Goal: Task Accomplishment & Management: Use online tool/utility

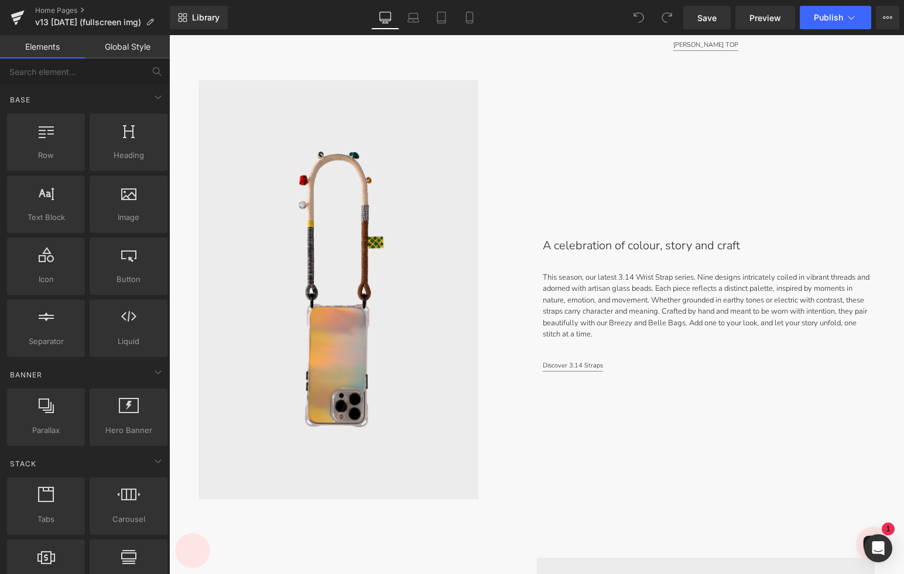
scroll to position [1793, 0]
click at [602, 291] on p "This season, our latest 3.14 Wrist Strap series. Nine designs intricately coile…" at bounding box center [709, 307] width 332 height 68
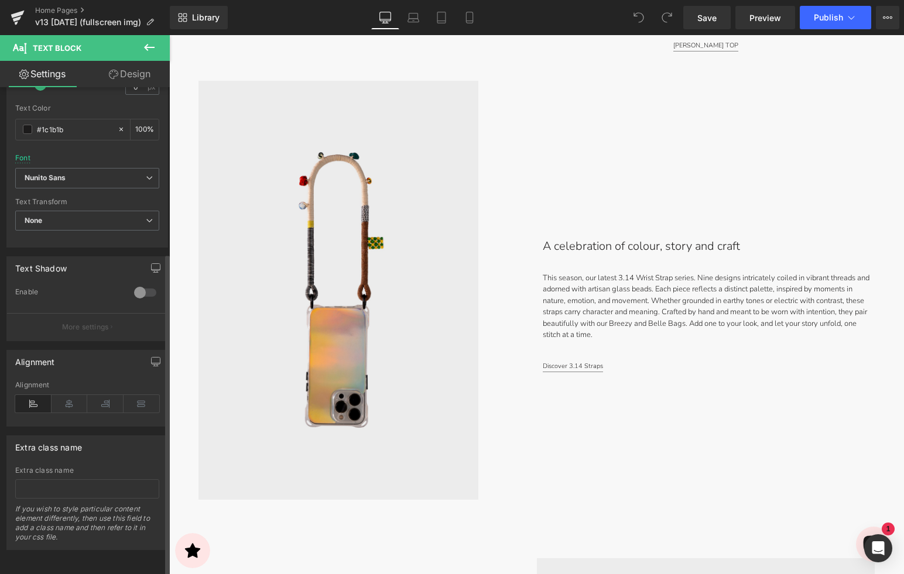
scroll to position [0, 0]
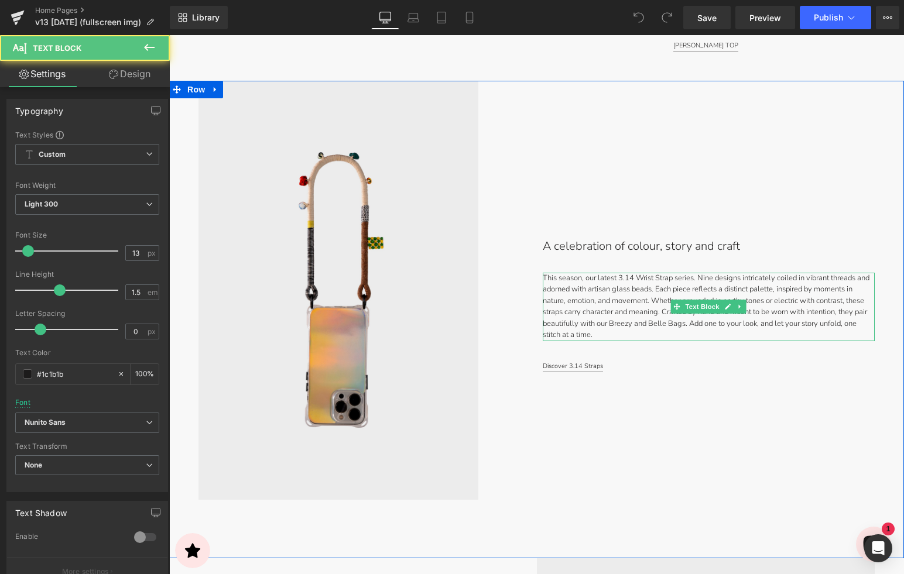
click at [594, 281] on p "This season, our latest 3.14 Wrist Strap series. Nine designs intricately coile…" at bounding box center [709, 307] width 332 height 68
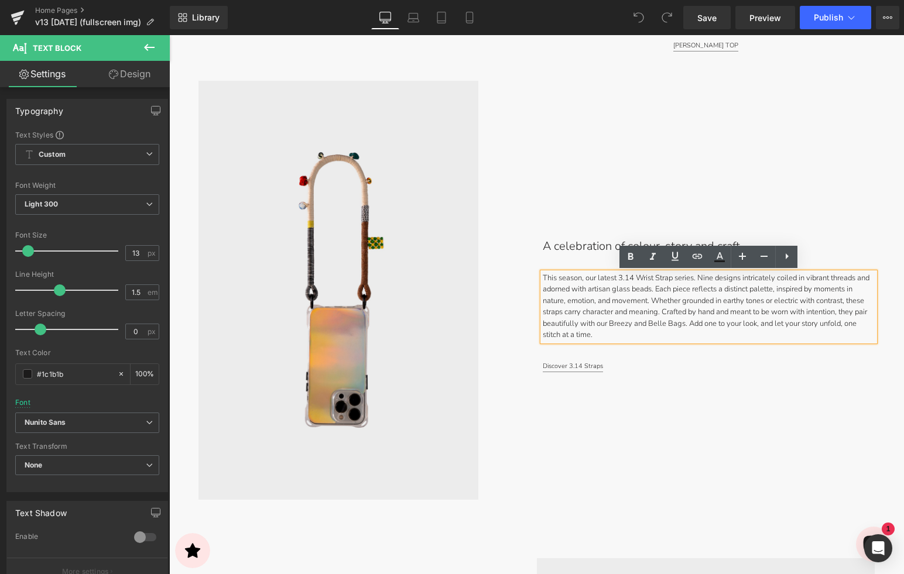
click at [585, 281] on p "This season, our latest 3.14 Wrist Strap series. Nine designs intricately coile…" at bounding box center [709, 307] width 332 height 68
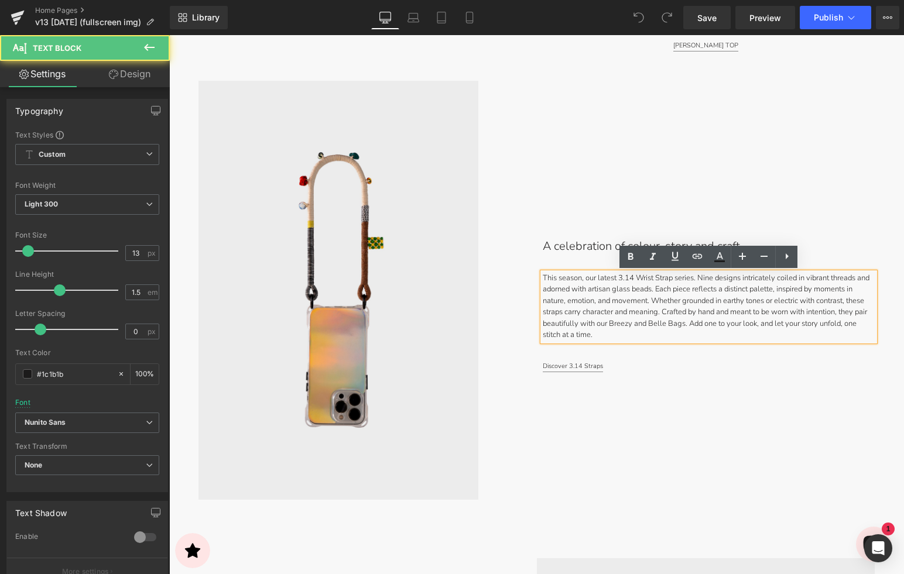
click at [604, 336] on p "This season, our latest 3.14 Wrist Strap series. Nine designs intricately coile…" at bounding box center [709, 307] width 332 height 68
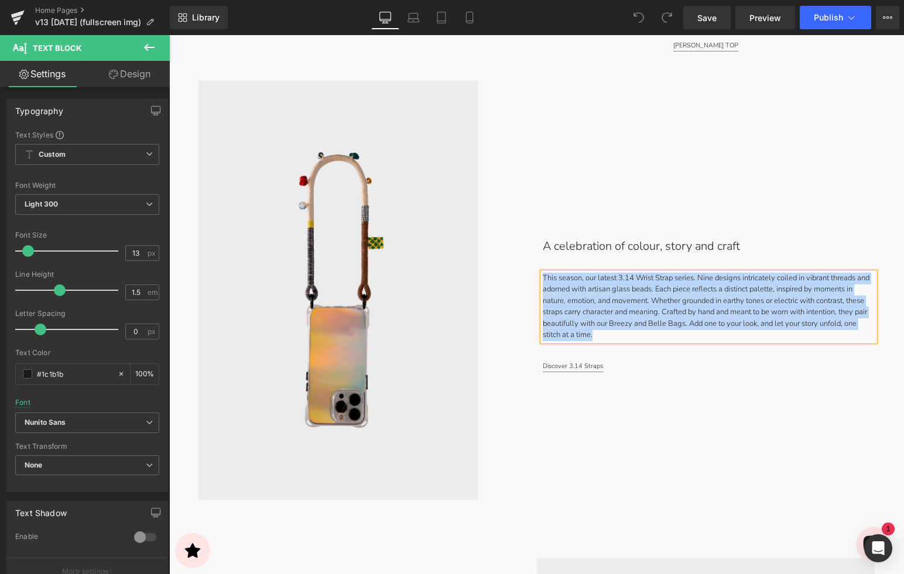
copy p "This season, our latest 3.14 Wrist Strap series. Nine designs intricately coile…"
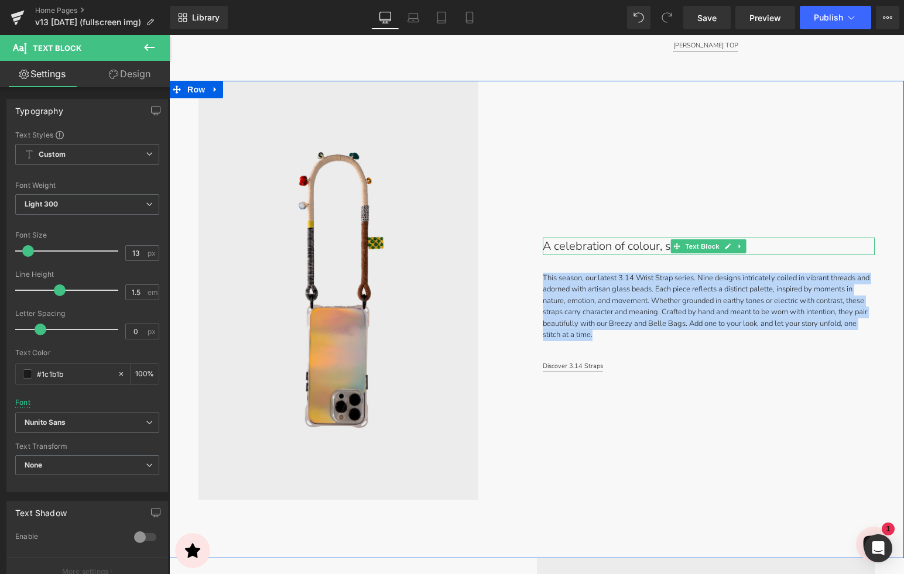
click at [636, 251] on p "A celebration of colour, story and craft" at bounding box center [671, 247] width 256 height 18
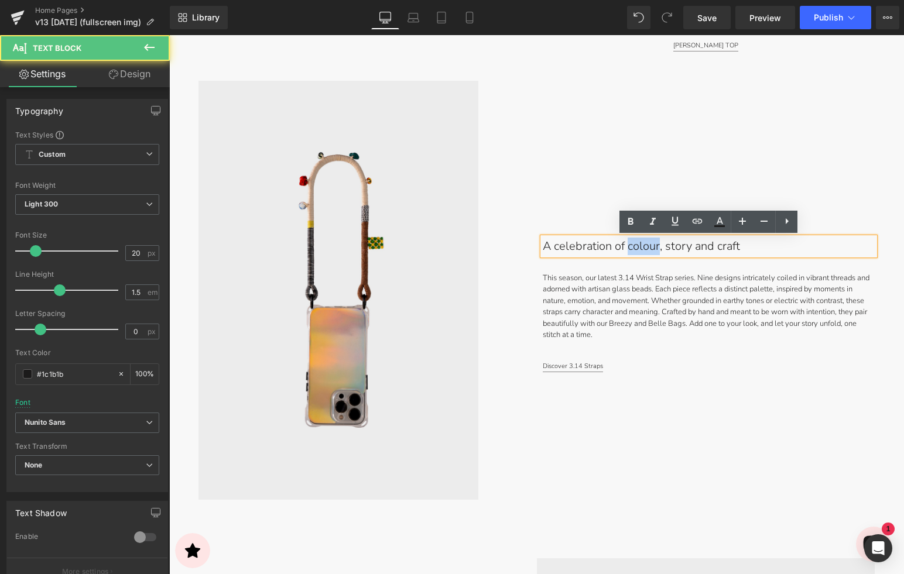
click at [636, 251] on p "A celebration of colour, story and craft" at bounding box center [671, 247] width 256 height 18
click at [679, 250] on p "A celebration of colour, story and craft" at bounding box center [671, 247] width 256 height 18
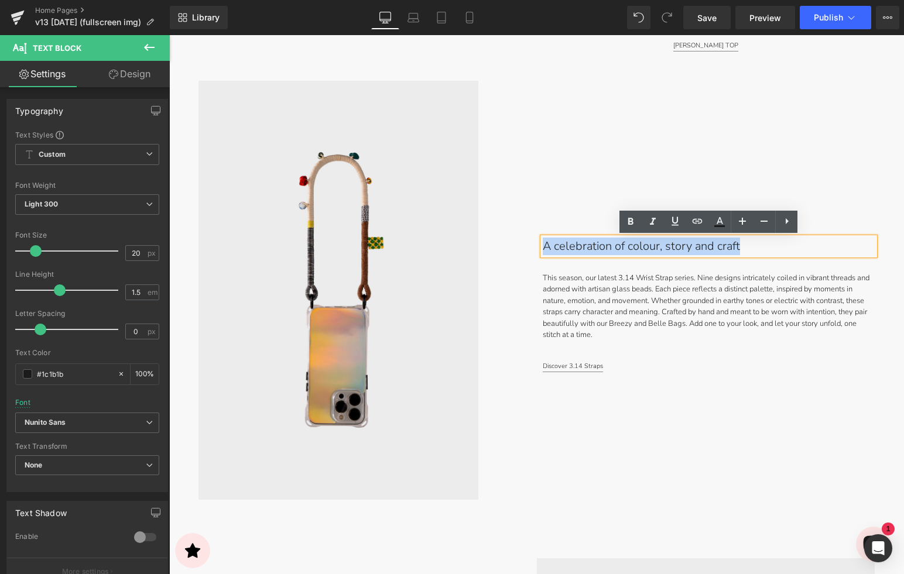
drag, startPoint x: 740, startPoint y: 248, endPoint x: 543, endPoint y: 248, distance: 197.2
click at [543, 249] on p "A celebration of colour, story and craft" at bounding box center [671, 247] width 256 height 18
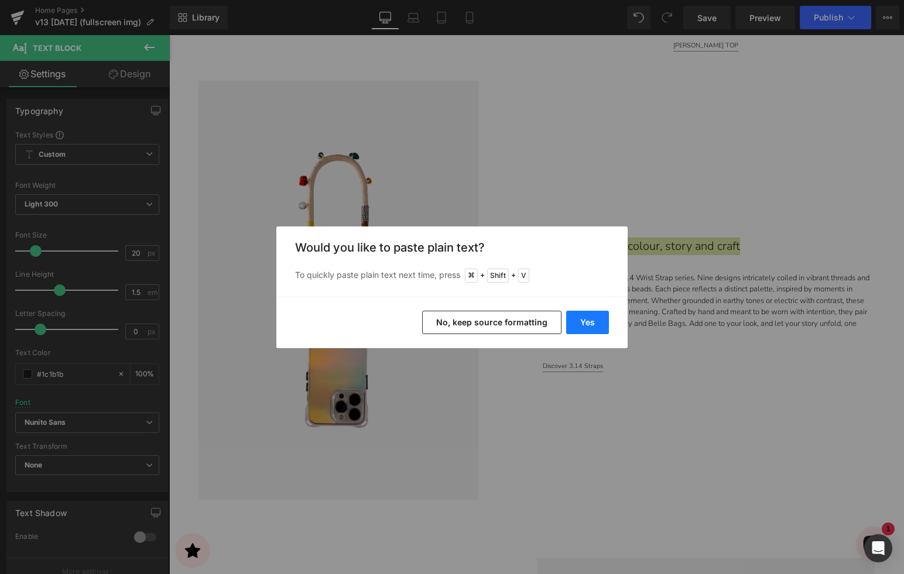
click at [587, 318] on button "Yes" at bounding box center [587, 322] width 43 height 23
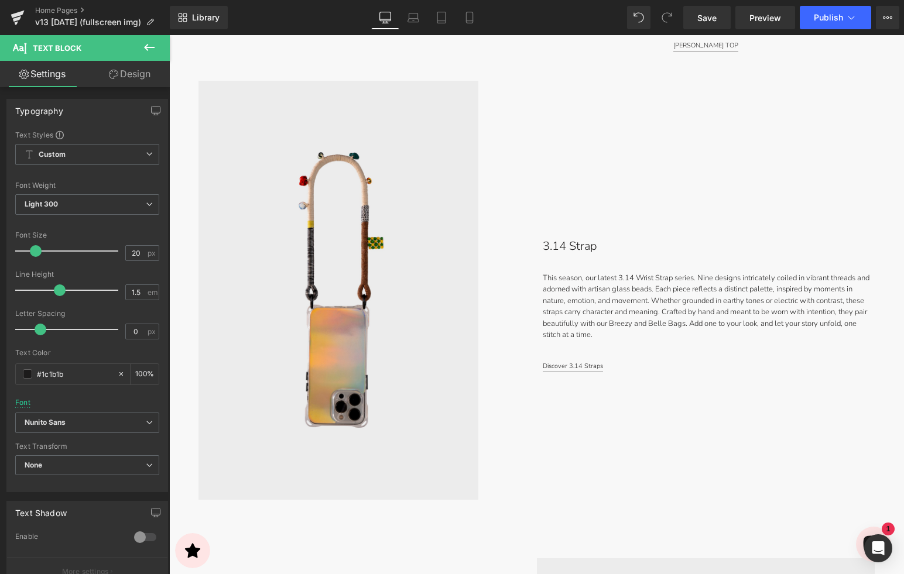
click at [641, 295] on p "This season, our latest 3.14 Wrist Strap series. Nine designs intricately coile…" at bounding box center [709, 307] width 332 height 68
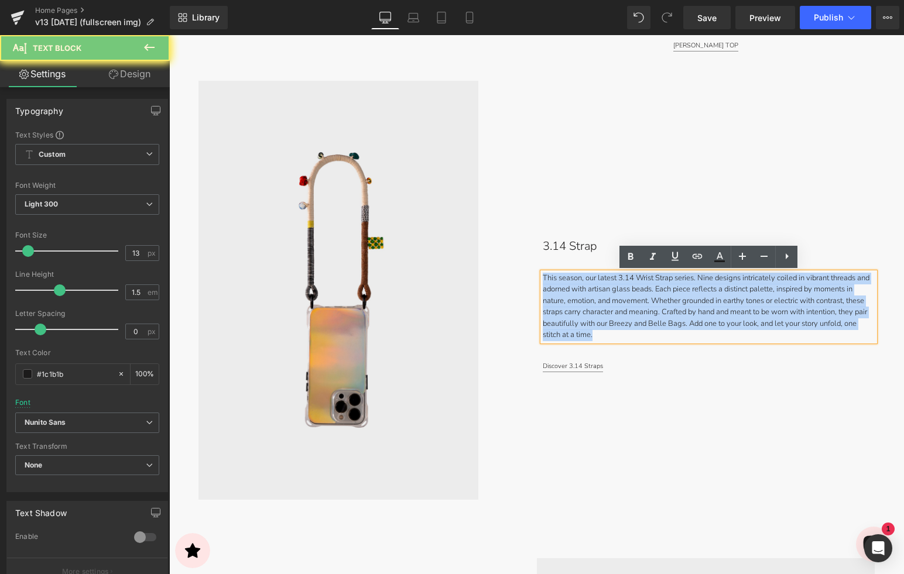
click at [641, 295] on p "This season, our latest 3.14 Wrist Strap series. Nine designs intricately coile…" at bounding box center [709, 307] width 332 height 68
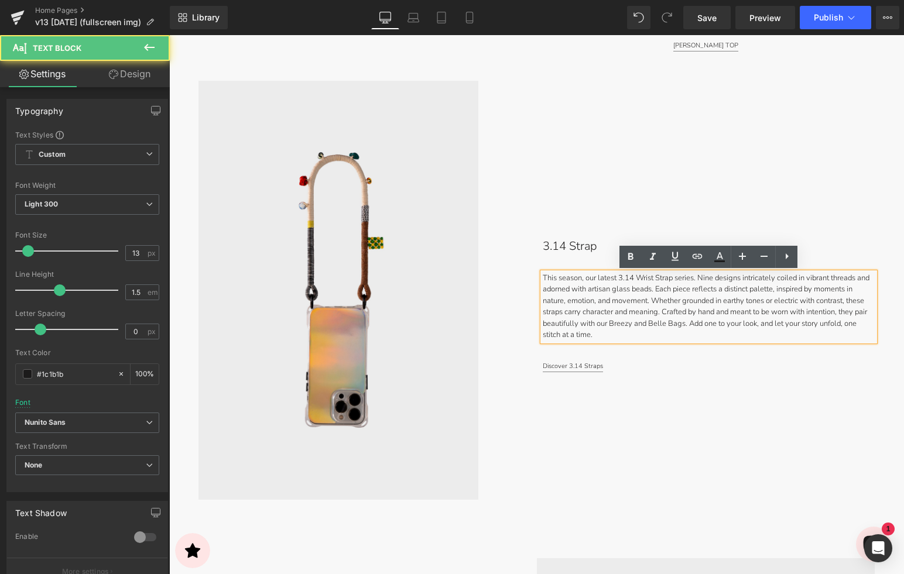
click at [618, 335] on p "This season, our latest 3.14 Wrist Strap series. Nine designs intricately coile…" at bounding box center [709, 307] width 332 height 68
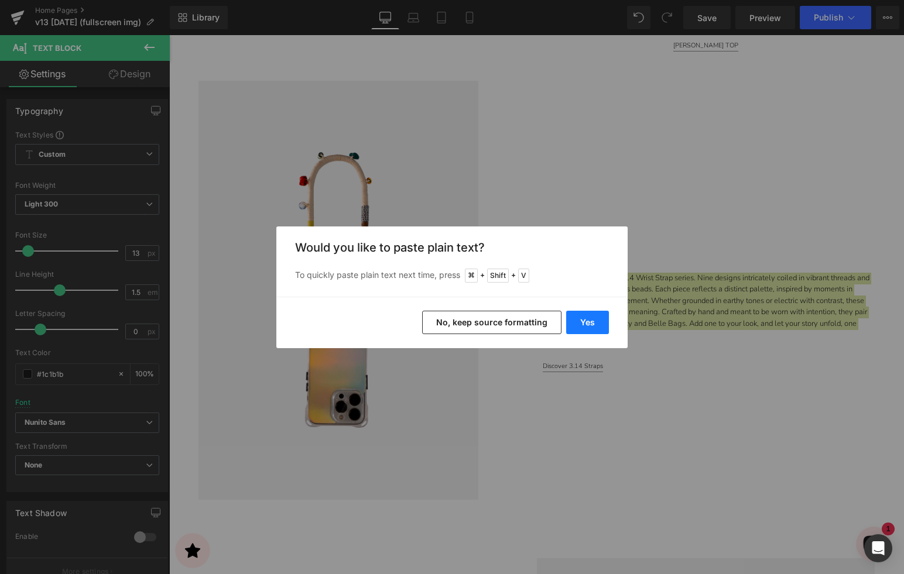
click at [585, 326] on button "Yes" at bounding box center [587, 322] width 43 height 23
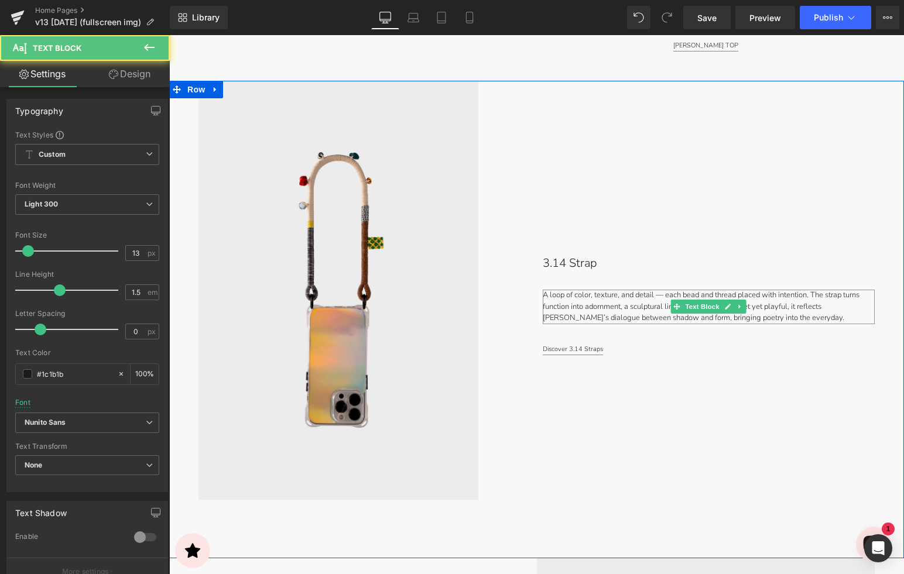
click at [667, 298] on p "A loop of color, texture, and detail — each bead and thread placed with intenti…" at bounding box center [709, 307] width 332 height 35
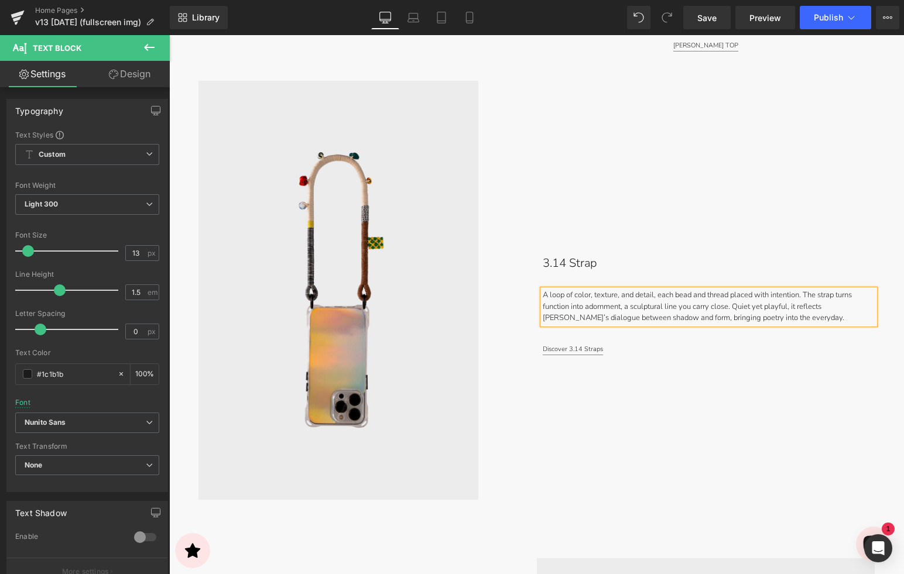
click at [698, 422] on div "3.14 Strap Text Block A loop of color, texture, and detail, each bead and threa…" at bounding box center [721, 305] width 368 height 448
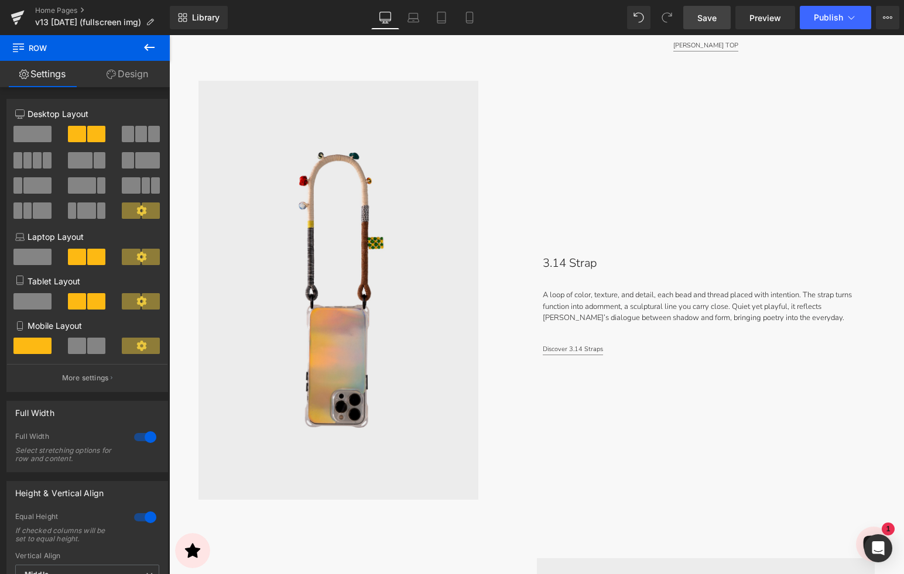
click at [705, 22] on span "Save" at bounding box center [706, 18] width 19 height 12
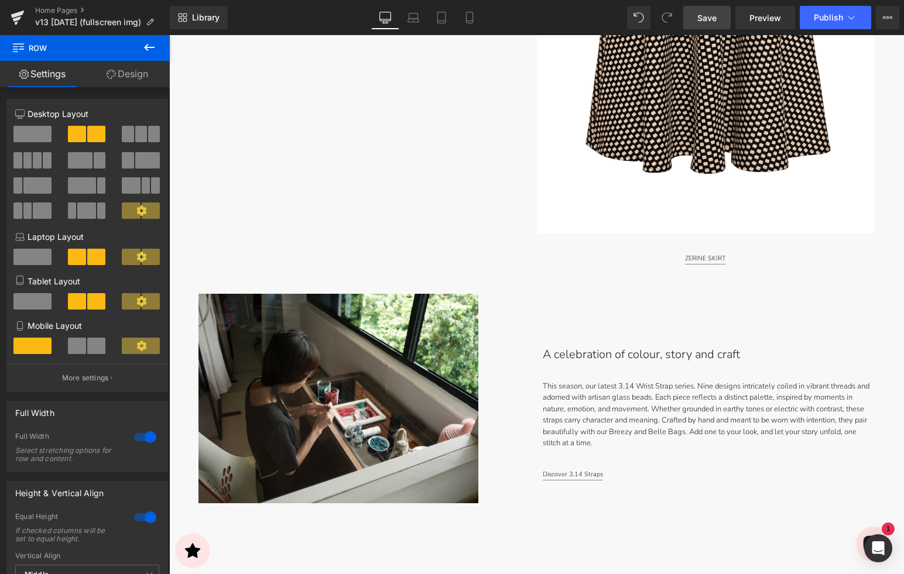
scroll to position [3939, 0]
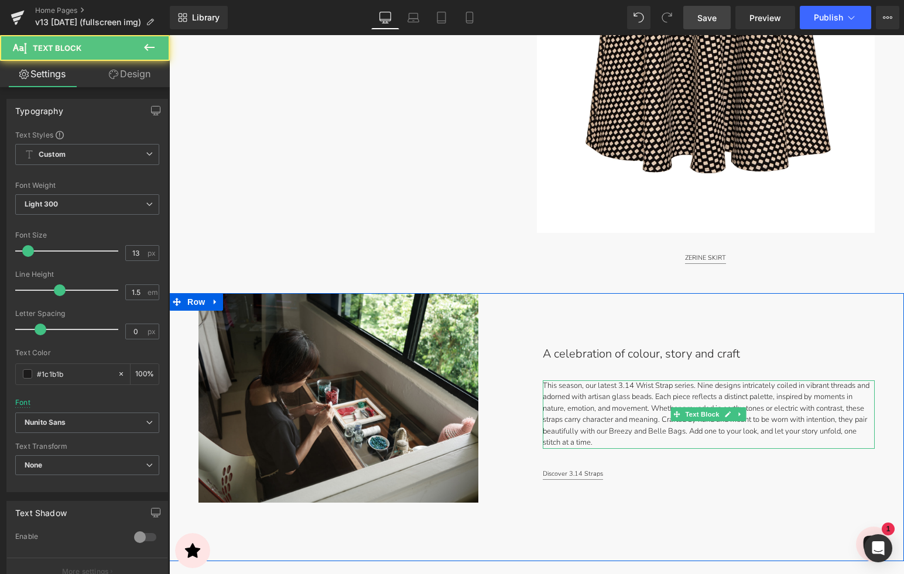
click at [651, 396] on p "This season, our latest 3.14 Wrist Strap series. Nine designs intricately coile…" at bounding box center [709, 414] width 332 height 68
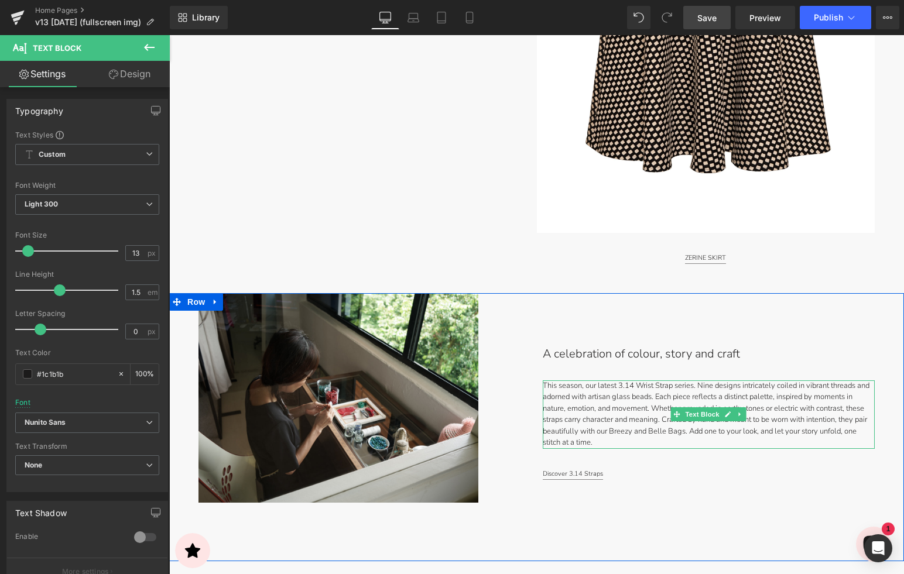
click at [620, 396] on p "This season, our latest 3.14 Wrist Strap series. Nine designs intricately coile…" at bounding box center [709, 414] width 332 height 68
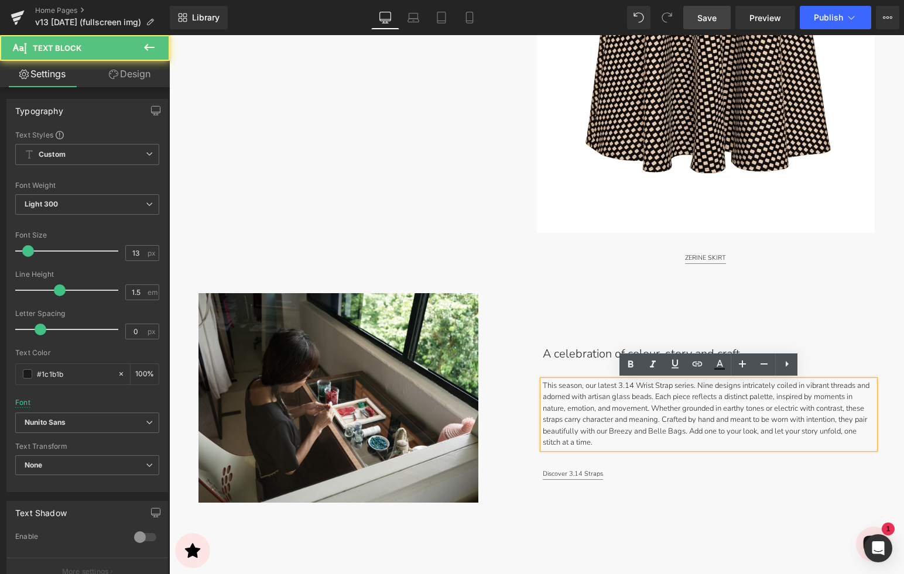
click at [620, 396] on p "This season, our latest 3.14 Wrist Strap series. Nine designs intricately coile…" at bounding box center [709, 414] width 332 height 68
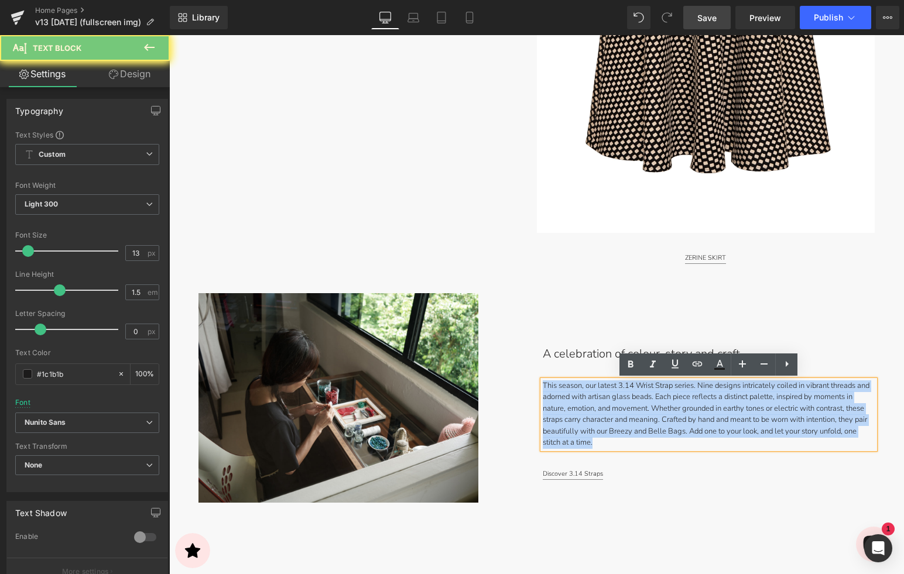
click at [620, 396] on p "This season, our latest 3.14 Wrist Strap series. Nine designs intricately coile…" at bounding box center [709, 414] width 332 height 68
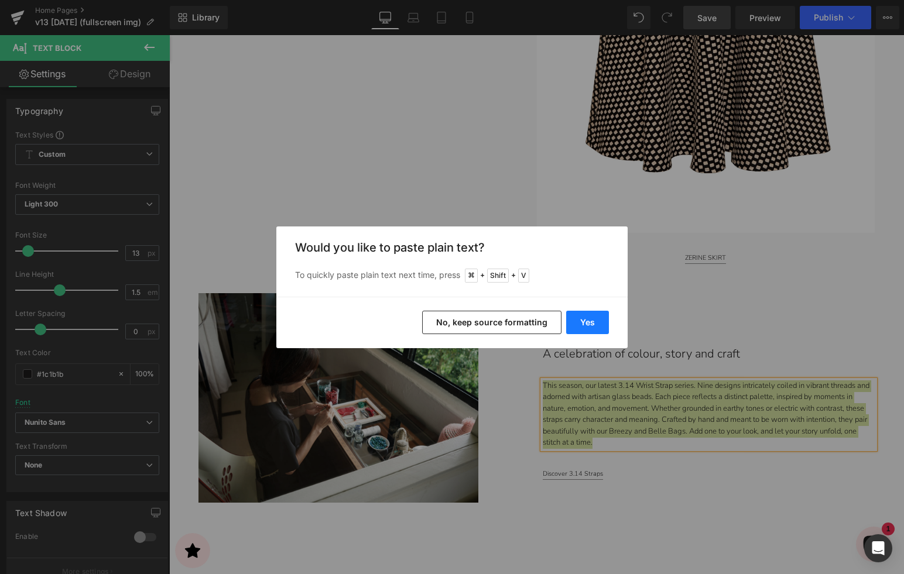
click at [593, 322] on button "Yes" at bounding box center [587, 322] width 43 height 23
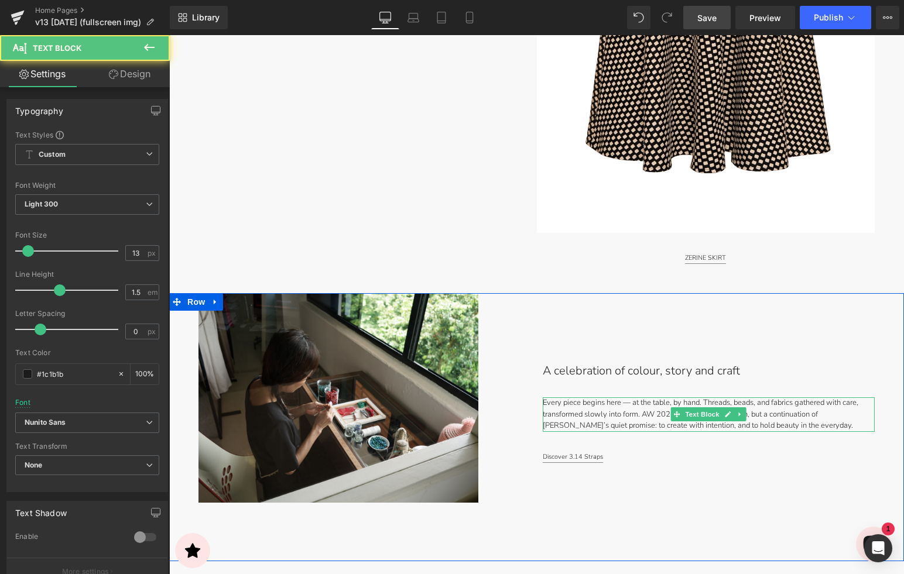
click at [630, 403] on p "Every piece begins here — at the table, by hand. Threads, beads, and fabrics ga…" at bounding box center [709, 414] width 332 height 35
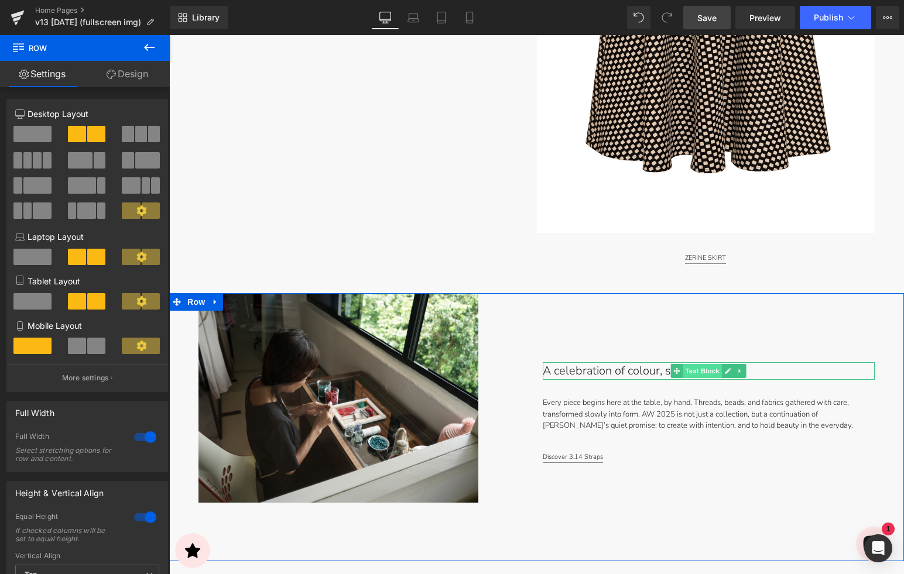
click at [691, 373] on span "Text Block" at bounding box center [702, 371] width 39 height 14
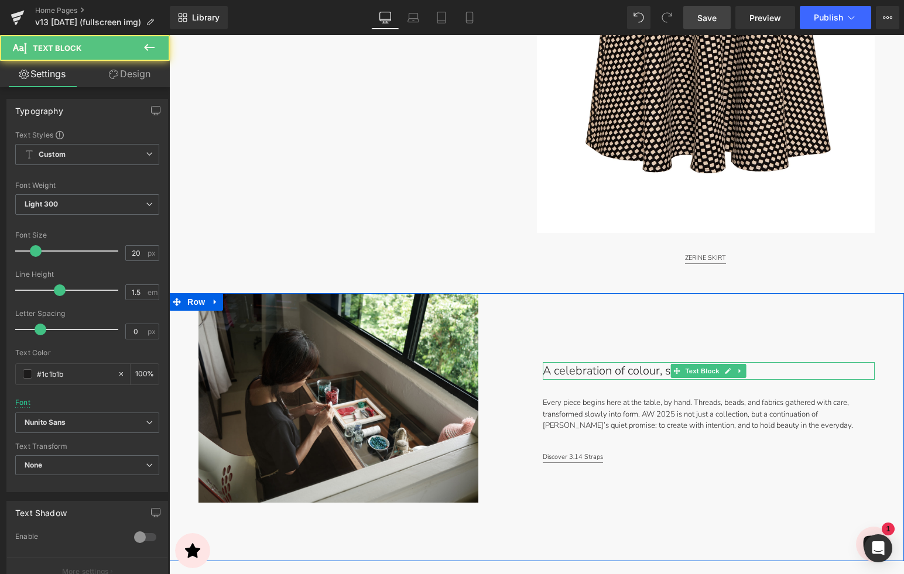
click at [621, 370] on p "A celebration of colour, story and craft" at bounding box center [671, 371] width 256 height 18
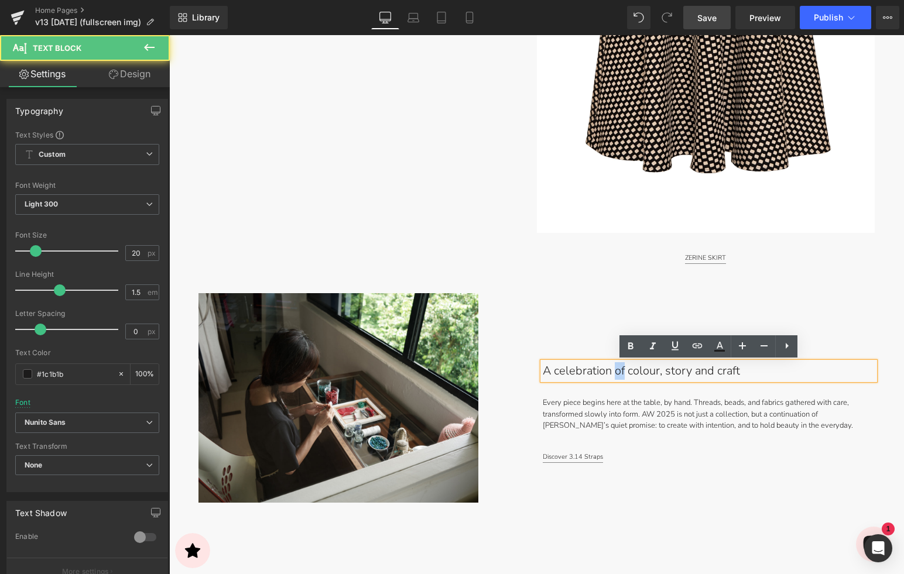
click at [621, 370] on p "A celebration of colour, story and craft" at bounding box center [671, 371] width 256 height 18
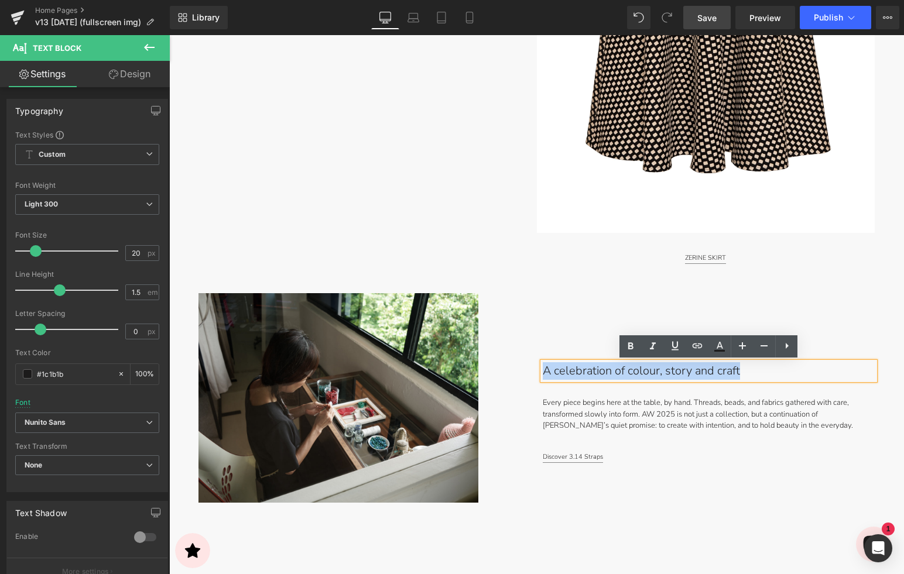
copy p "A celebration of colour, story and craft"
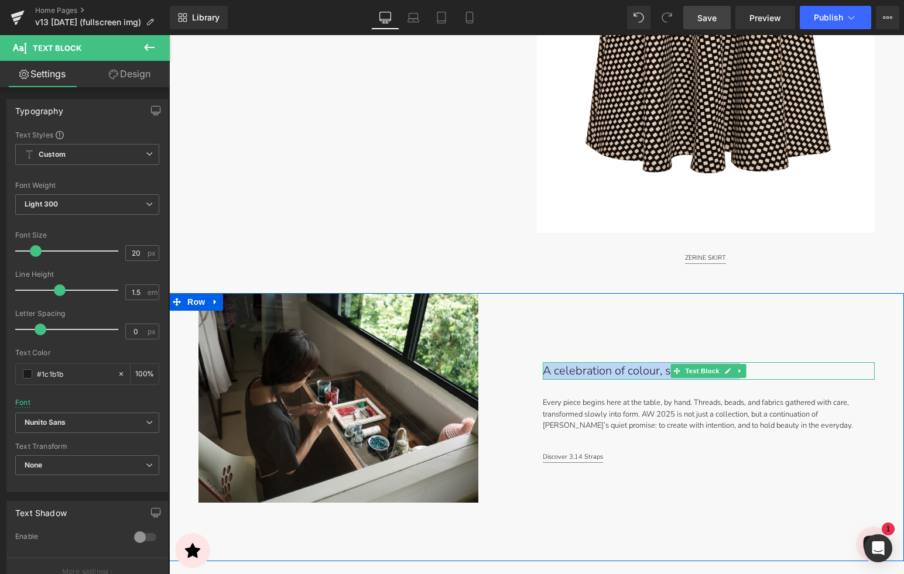
click at [659, 375] on p "A celebration of colour, story and craft" at bounding box center [671, 371] width 256 height 18
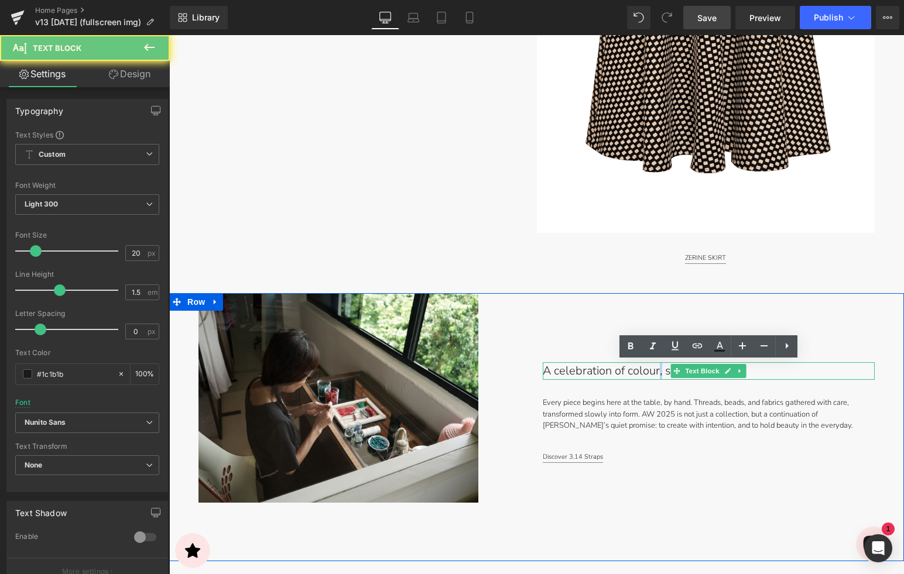
click at [659, 375] on p "A celebration of colour, story and craft" at bounding box center [671, 371] width 256 height 18
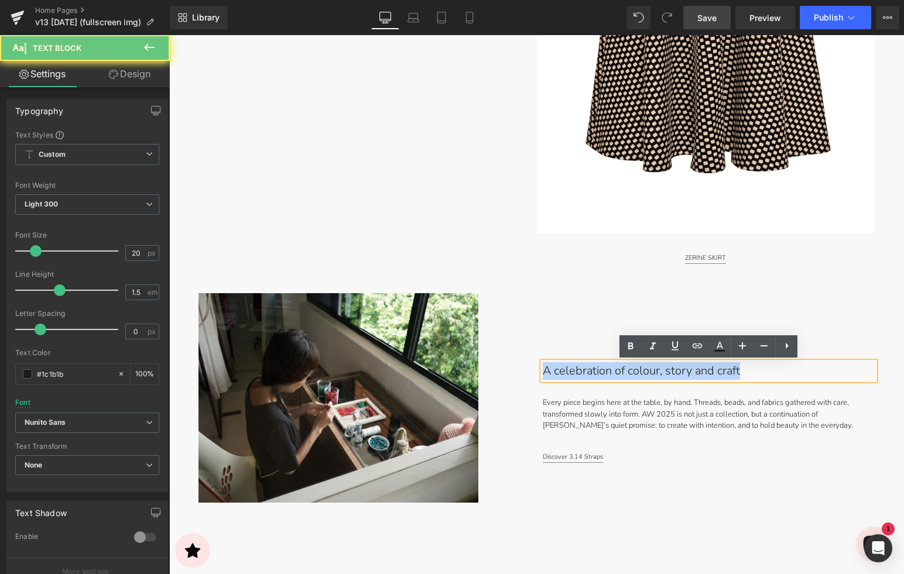
click at [659, 375] on p "A celebration of colour, story and craft" at bounding box center [671, 371] width 256 height 18
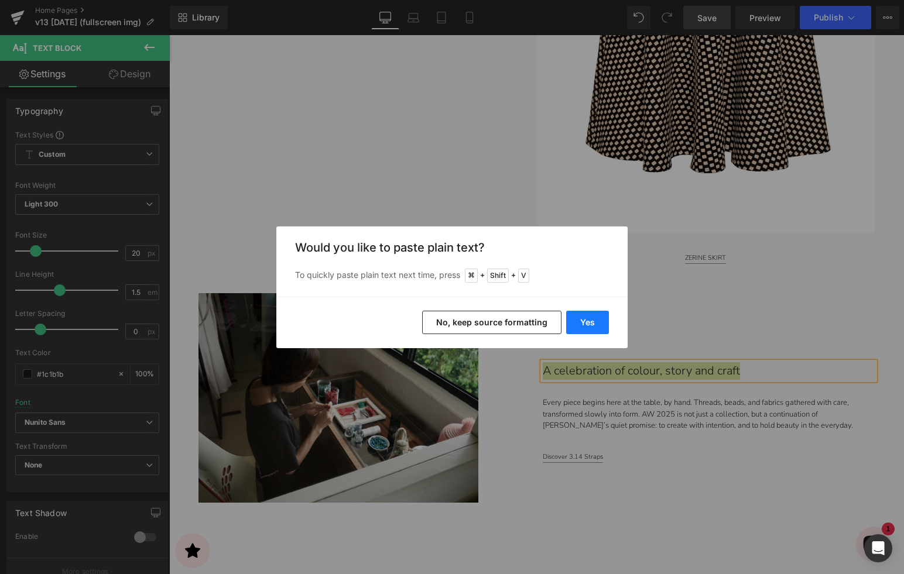
drag, startPoint x: 591, startPoint y: 322, endPoint x: 420, endPoint y: 286, distance: 175.3
click at [591, 322] on button "Yes" at bounding box center [587, 322] width 43 height 23
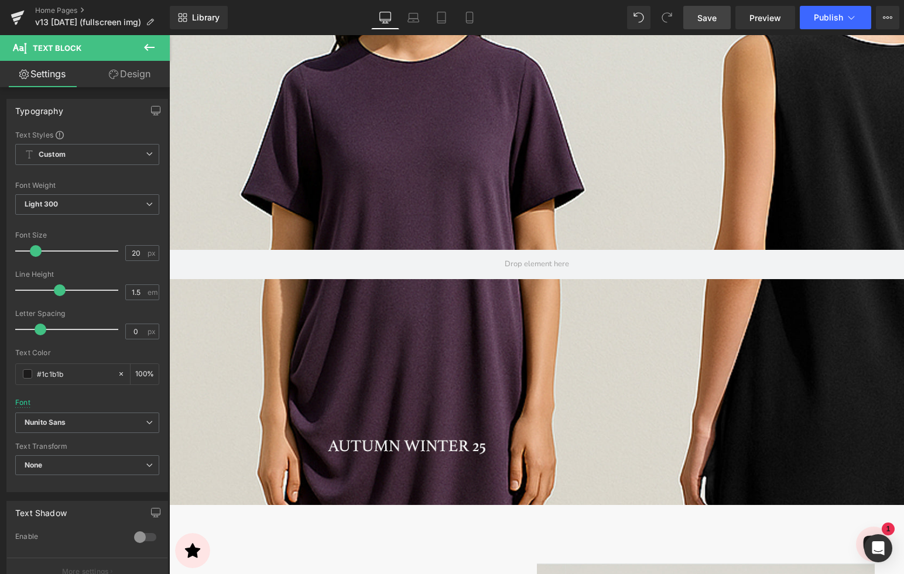
scroll to position [170, 0]
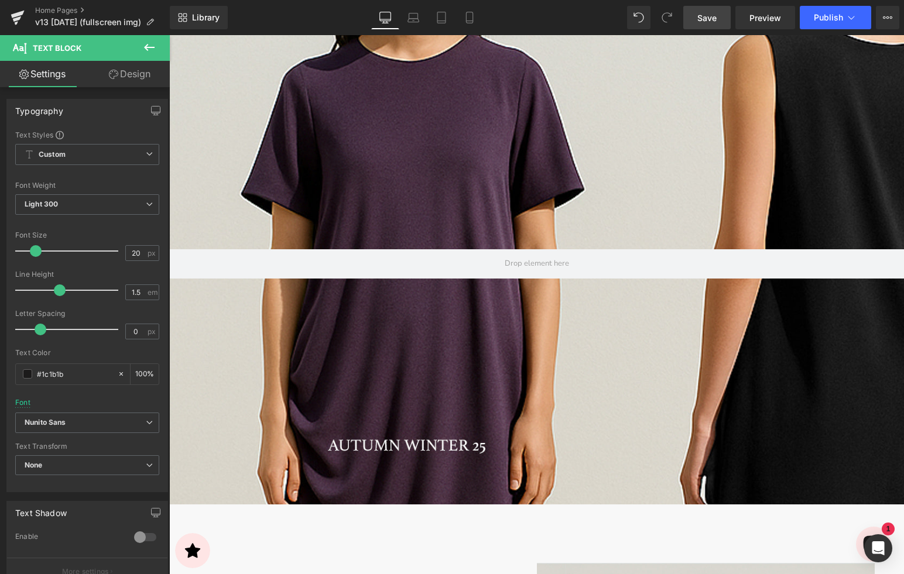
click at [715, 14] on span "Save" at bounding box center [706, 18] width 19 height 12
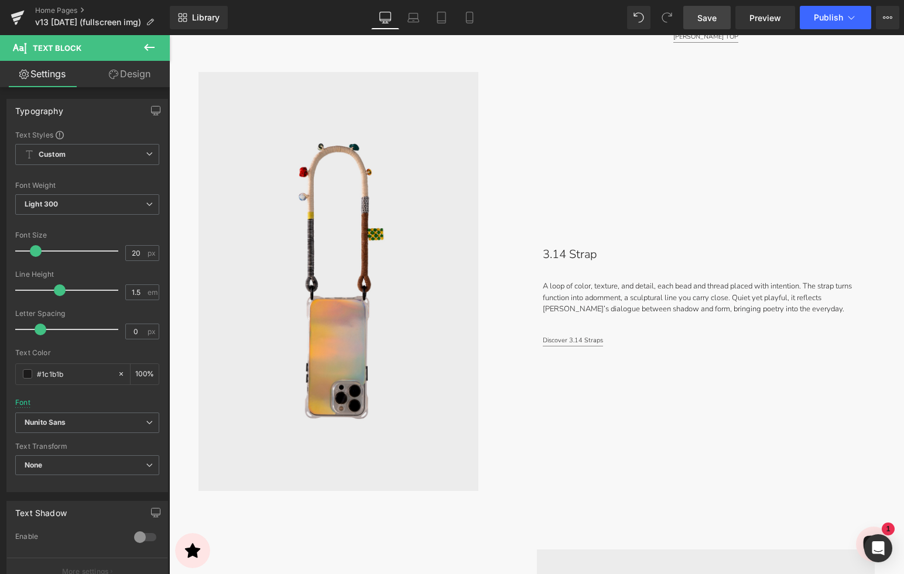
scroll to position [1762, 0]
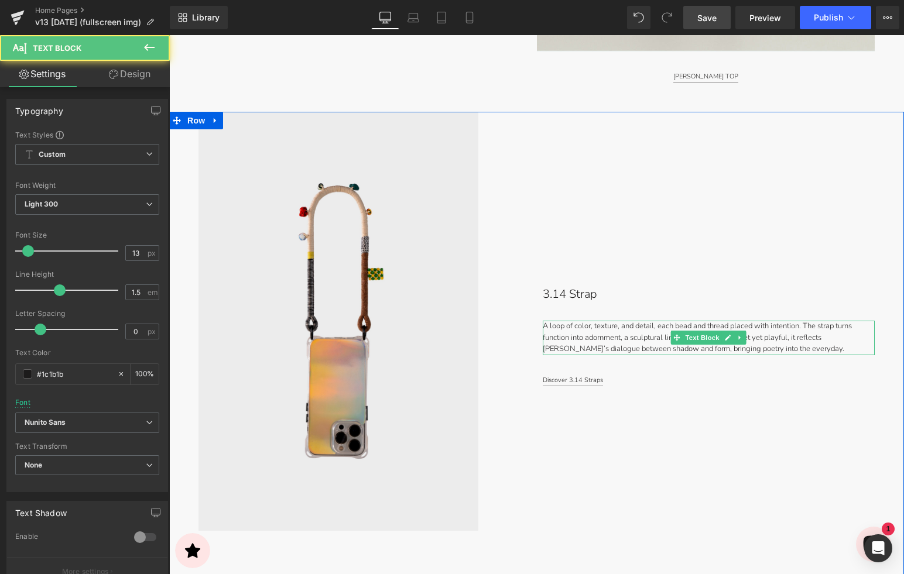
click at [565, 327] on p "A loop of color, texture, and detail, each bead and thread placed with intentio…" at bounding box center [709, 338] width 332 height 35
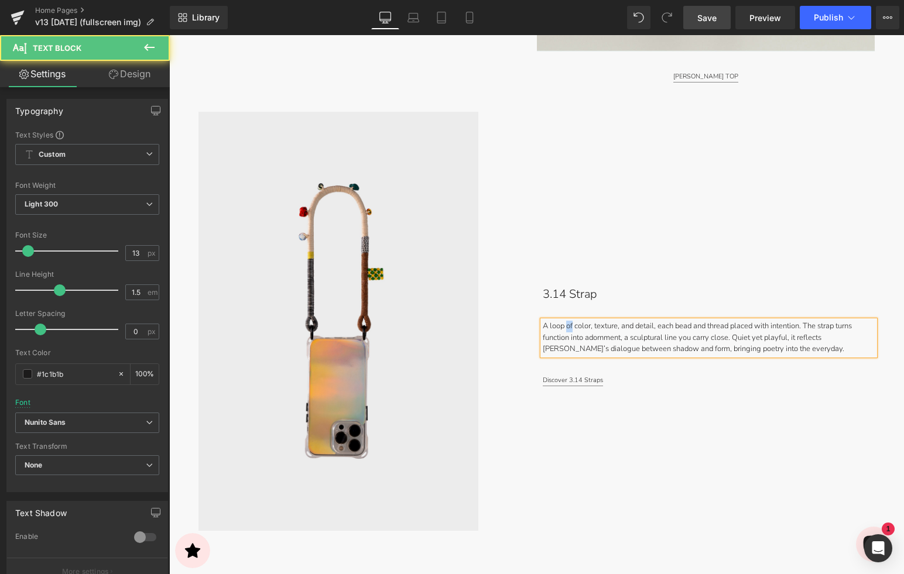
click at [565, 327] on p "A loop of color, texture, and detail, each bead and thread placed with intentio…" at bounding box center [709, 338] width 332 height 35
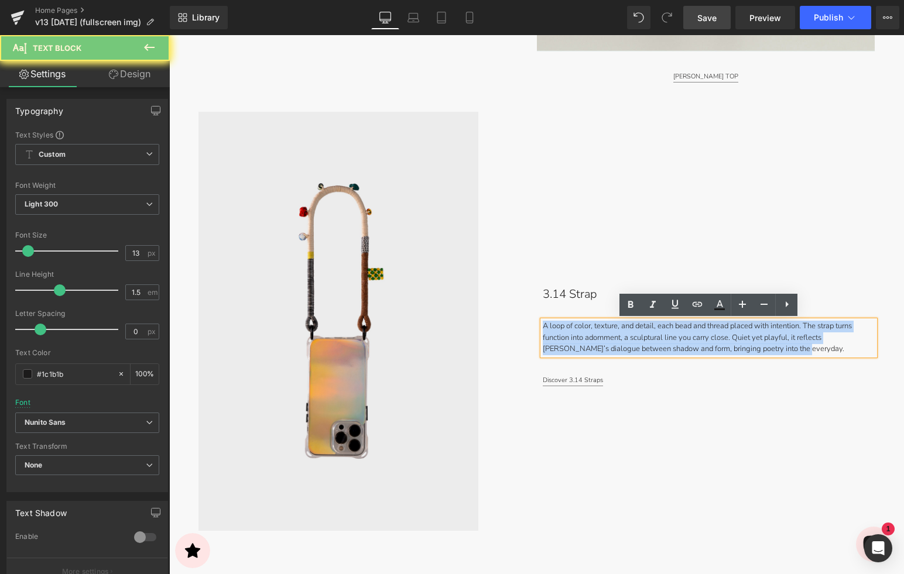
click at [565, 327] on p "A loop of color, texture, and detail, each bead and thread placed with intentio…" at bounding box center [709, 338] width 332 height 35
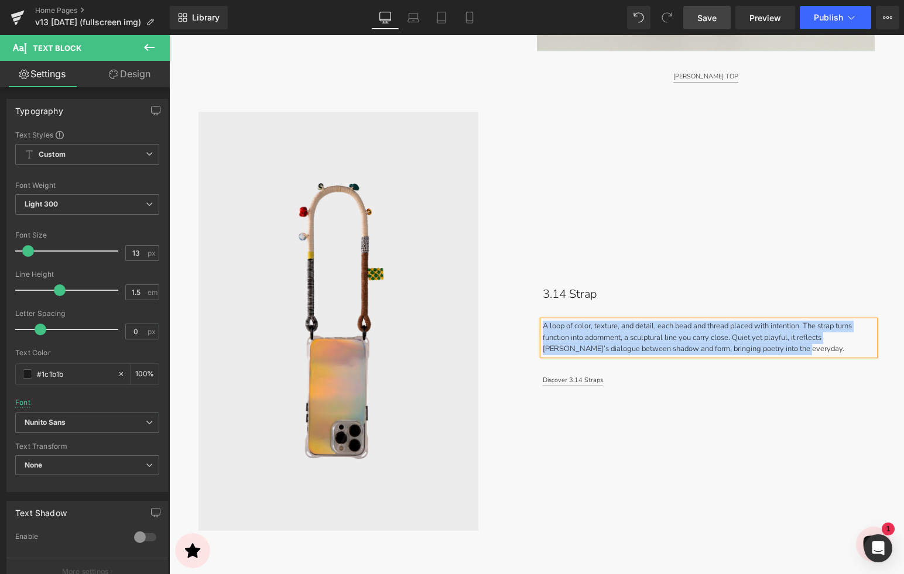
copy p "A loop of color, texture, and detail, each bead and thread placed with intentio…"
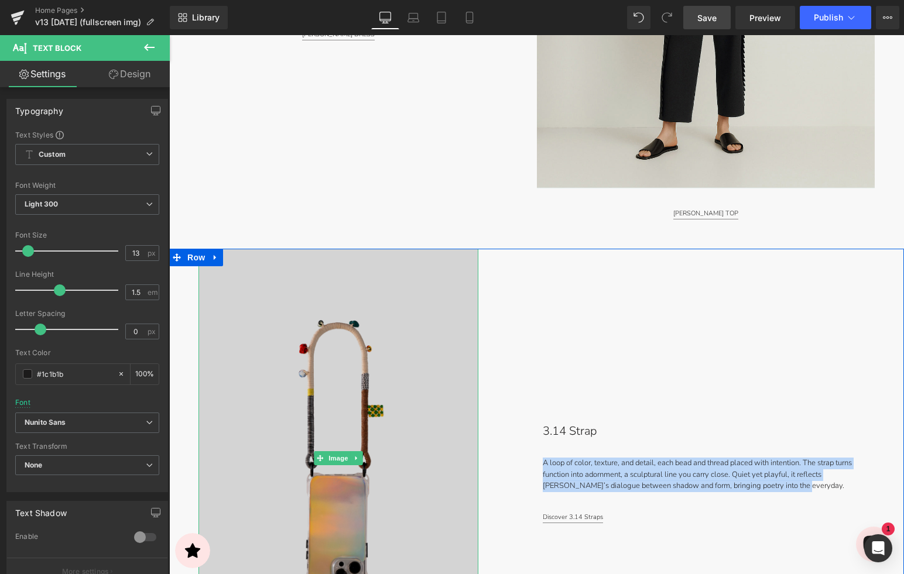
scroll to position [1626, 0]
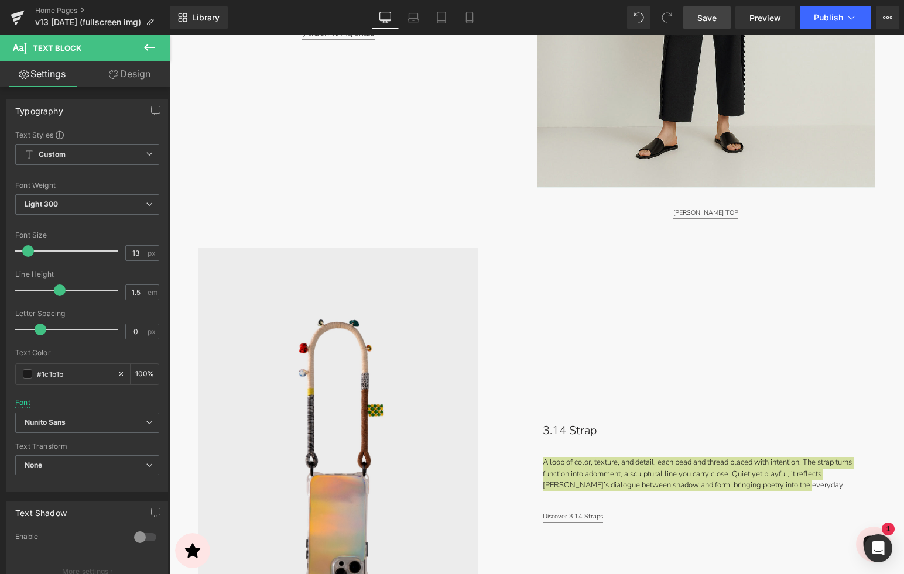
click at [708, 13] on span "Save" at bounding box center [706, 18] width 19 height 12
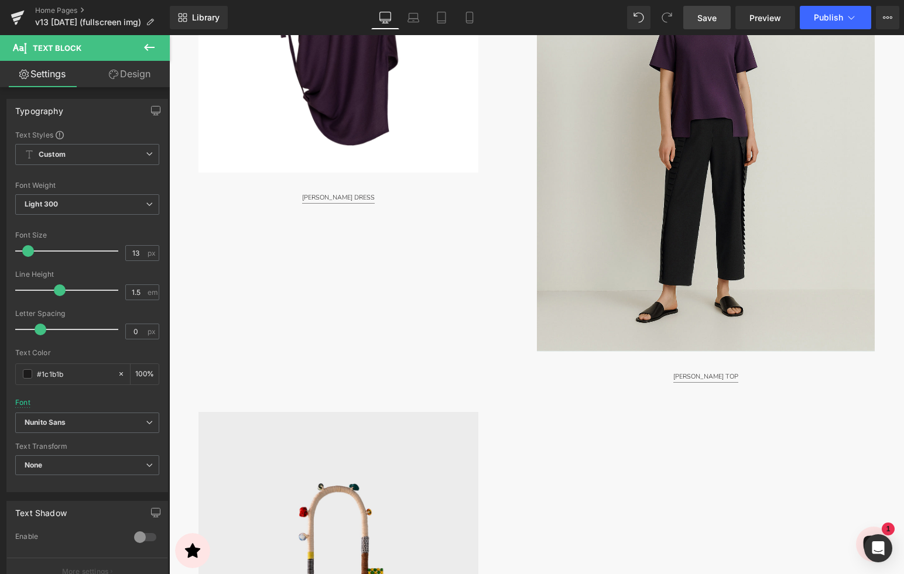
scroll to position [1460, 0]
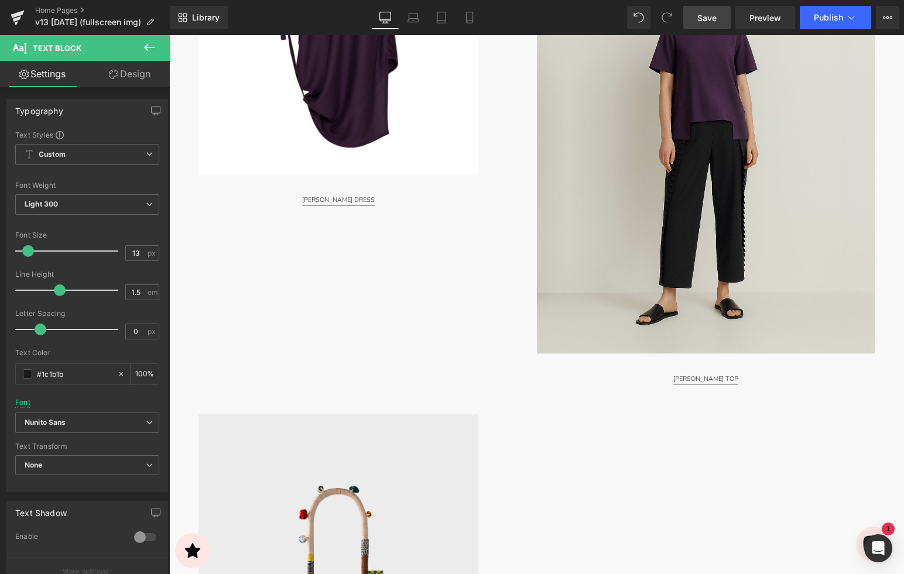
click at [696, 13] on link "Save" at bounding box center [706, 17] width 47 height 23
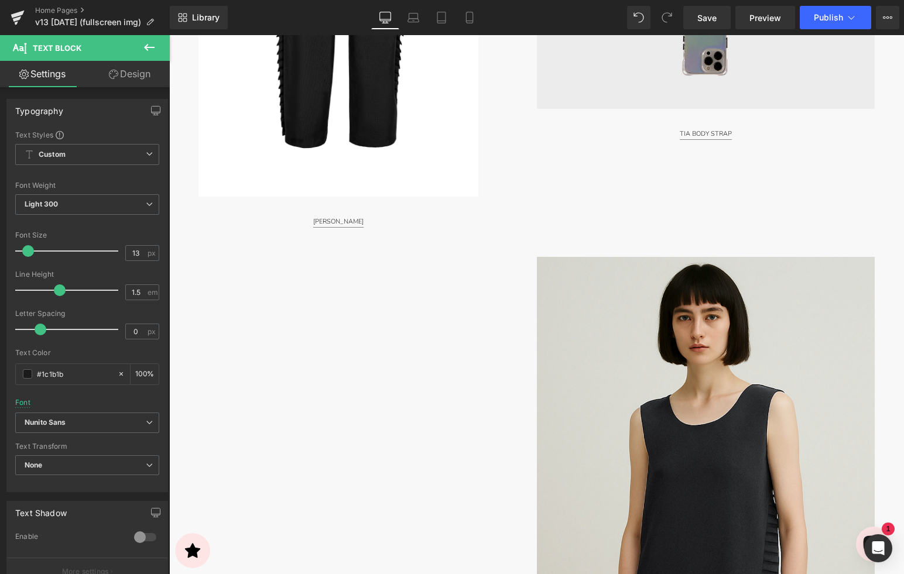
scroll to position [2753, 0]
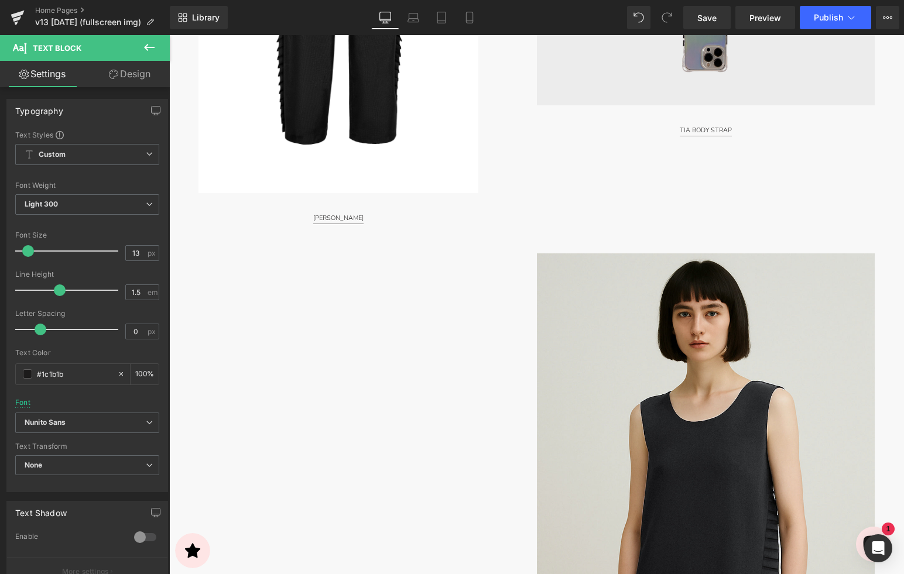
click at [716, 432] on img at bounding box center [706, 464] width 338 height 423
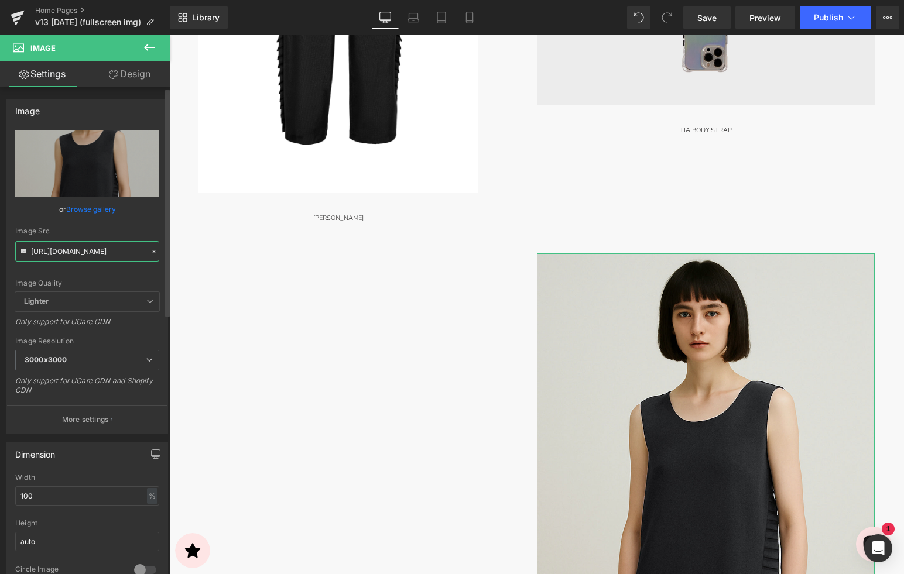
click at [119, 255] on input "https://cdn.shopify.com/s/files/1/2424/8577/files/DSC09985M-Edit-4x5_1080x1350_…" at bounding box center [87, 251] width 144 height 20
drag, startPoint x: 288, startPoint y: 289, endPoint x: 193, endPoint y: 259, distance: 99.4
click at [107, 256] on input "https://cdn.shopify.com/s/files/1/2424/8577/files/DSC09985M-Edit-4x5_1080x1350_…" at bounding box center [87, 251] width 144 height 20
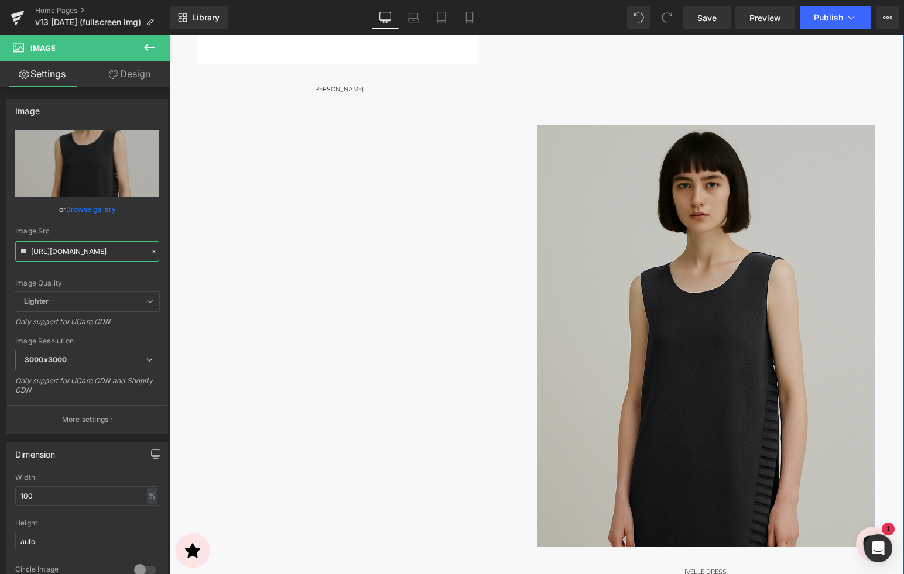
scroll to position [2881, 0]
click at [740, 246] on img at bounding box center [706, 336] width 338 height 423
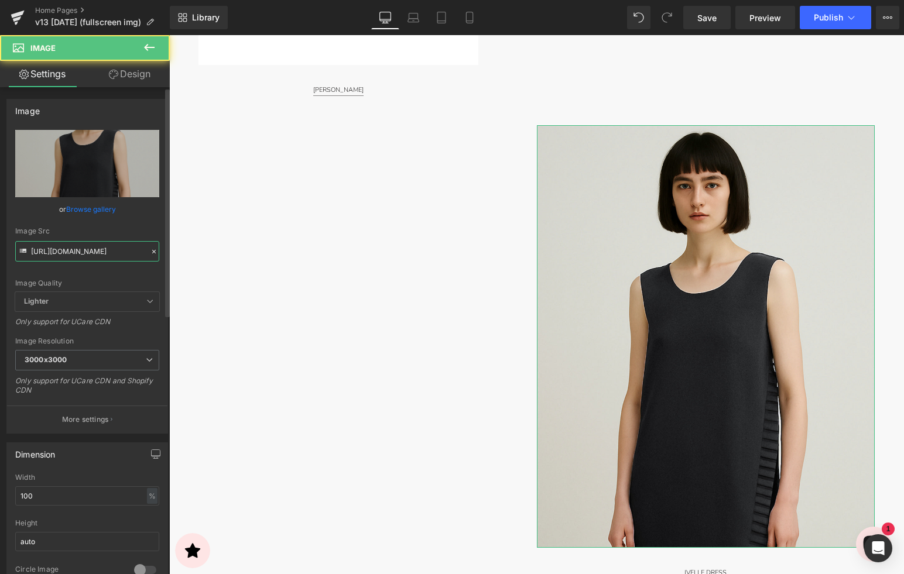
click at [96, 248] on input "https://cdn.shopify.com/s/files/1/2424/8577/files/DSC09985M-Edit-4x5_1080x1350_…" at bounding box center [87, 251] width 144 height 20
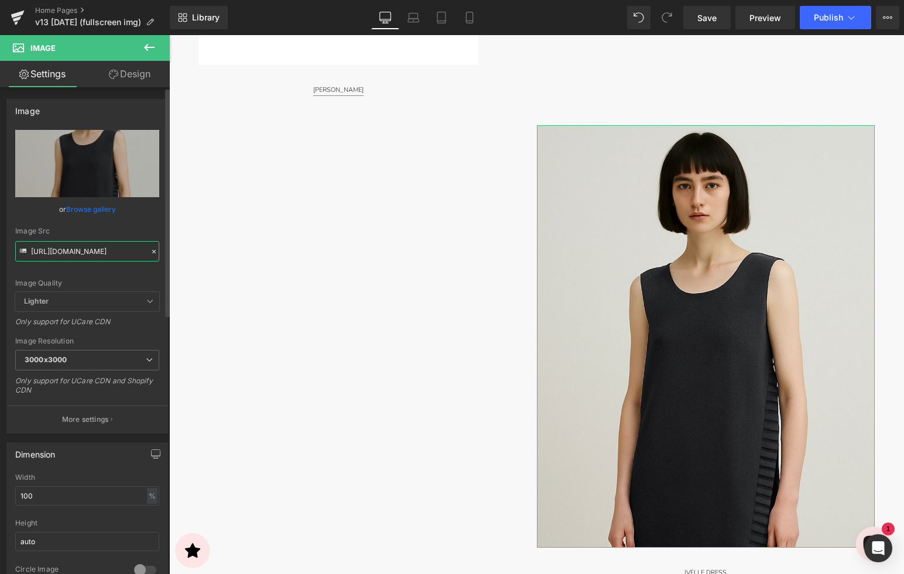
scroll to position [0, 259]
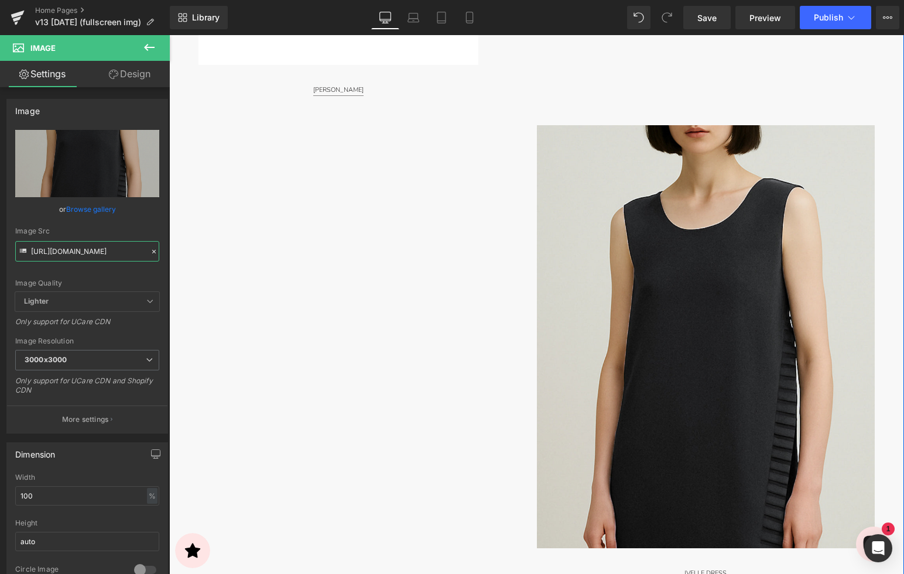
type input "https://cdn.shopify.com/s/files/1/2424/8577/files/DSC09985M-Edit-4x5_1080x1350_…"
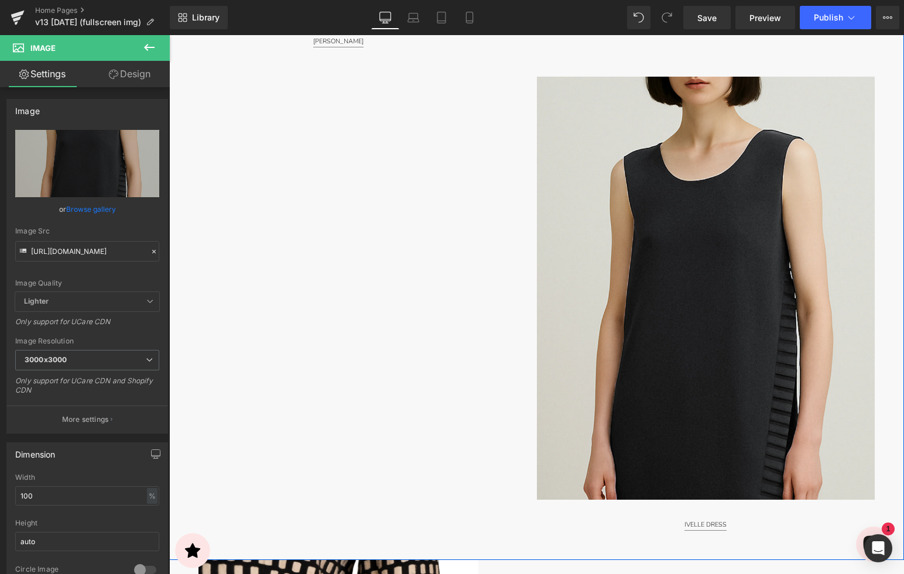
scroll to position [2934, 0]
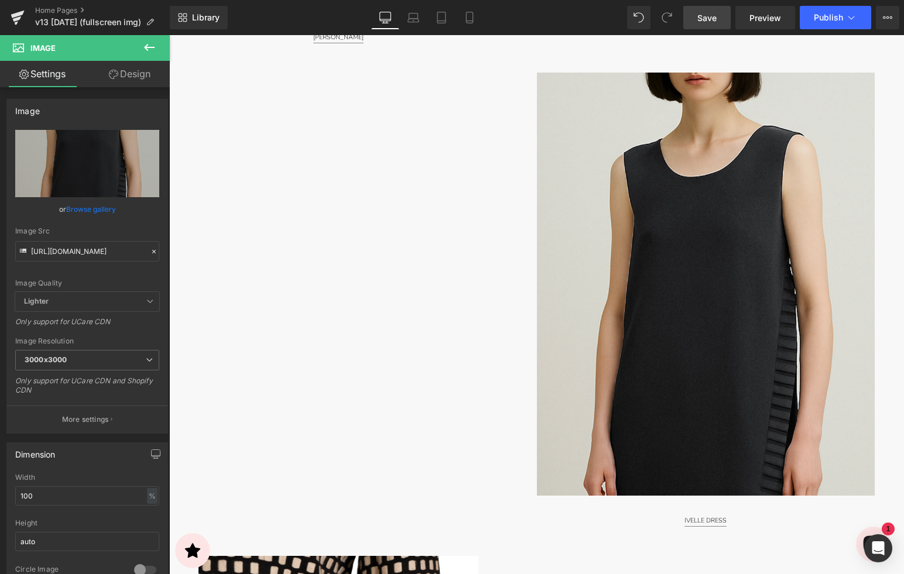
click at [715, 12] on span "Save" at bounding box center [706, 18] width 19 height 12
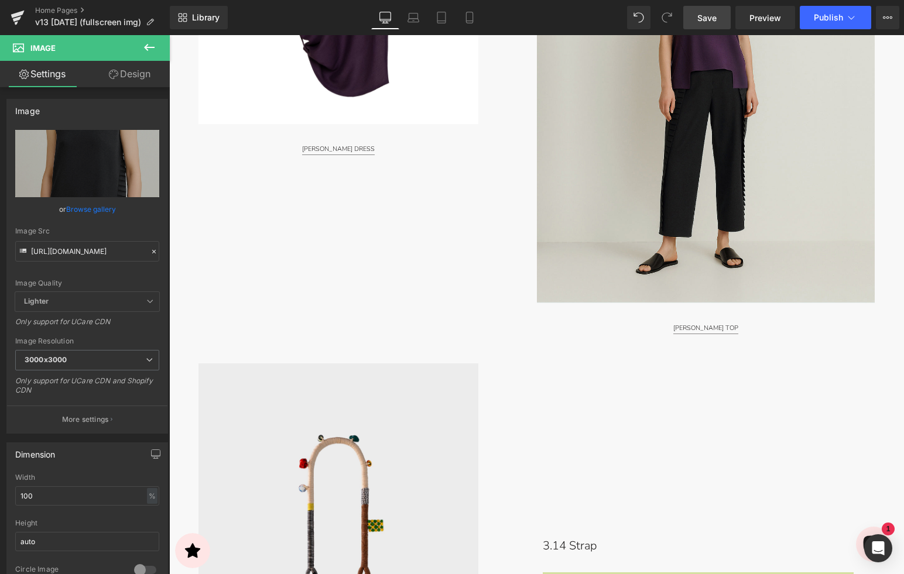
scroll to position [1496, 0]
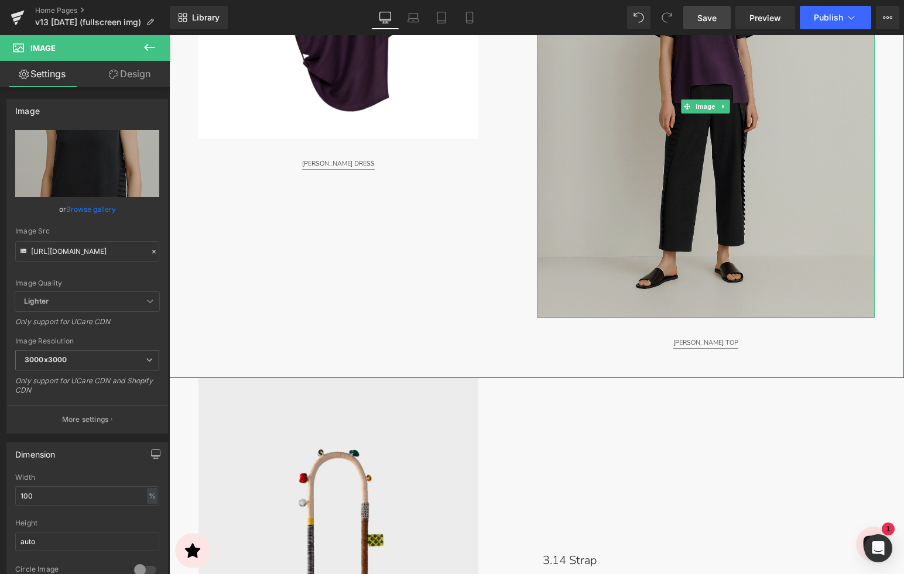
click at [579, 191] on img at bounding box center [706, 106] width 338 height 423
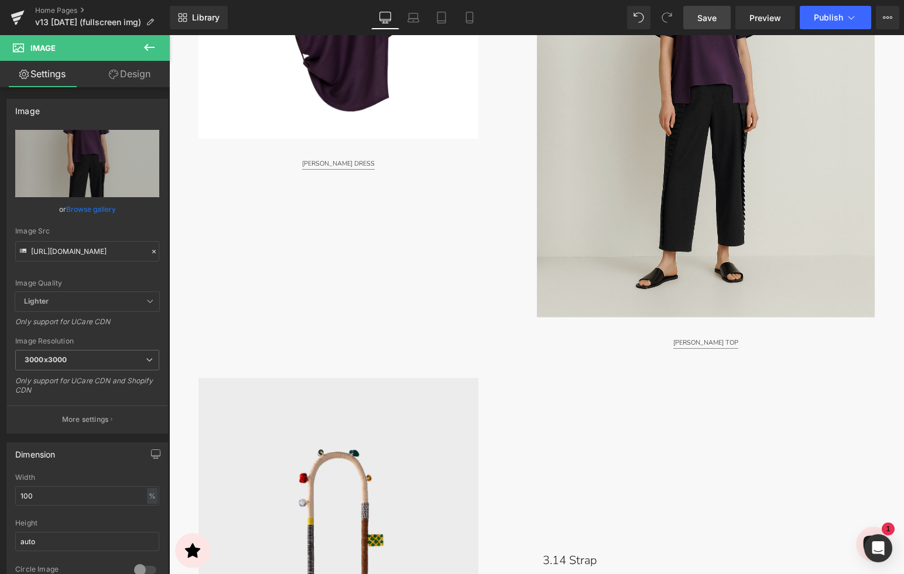
click at [706, 18] on span "Save" at bounding box center [706, 18] width 19 height 12
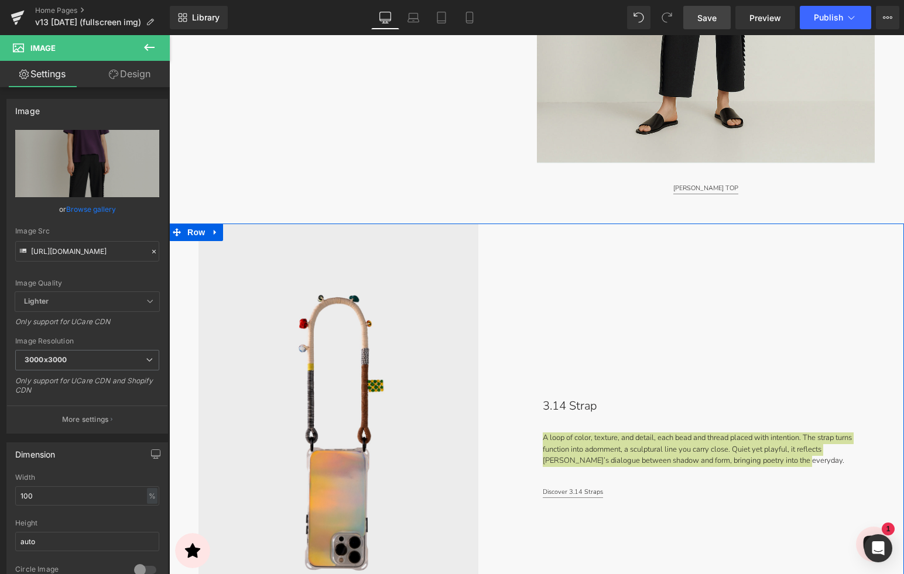
scroll to position [1651, 0]
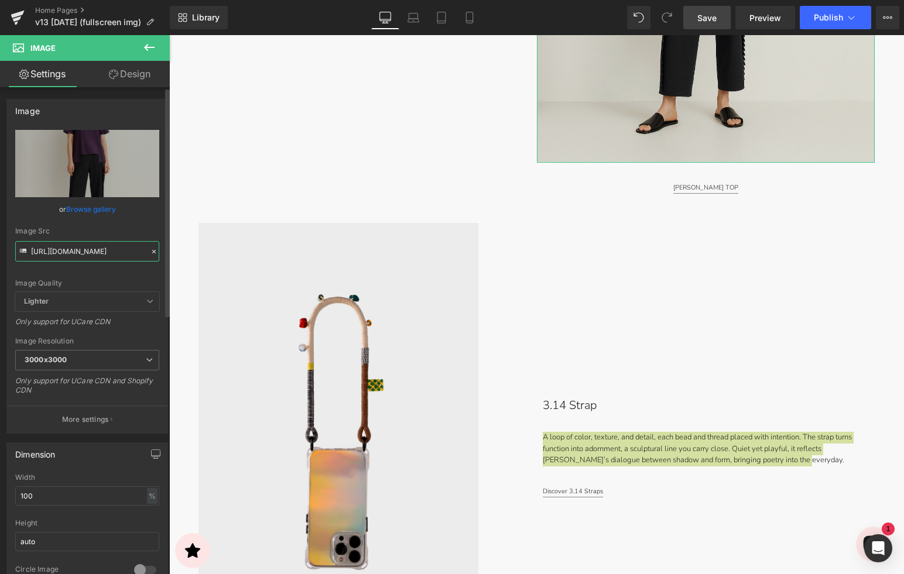
click at [118, 248] on input "https://cdn.shopify.com/s/files/1/2424/8577/files/9771M-4x5_1080x1350_EMAIL_300…" at bounding box center [87, 251] width 144 height 20
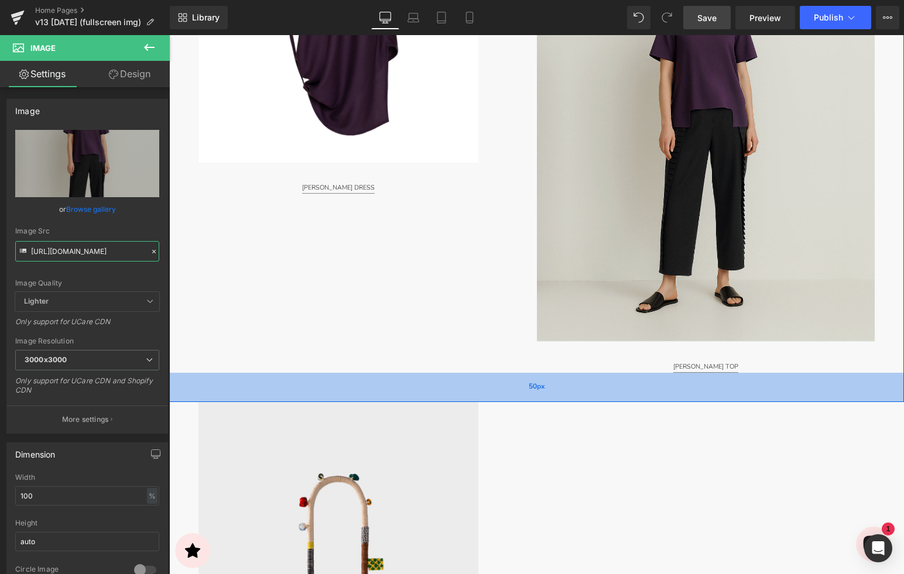
scroll to position [1471, 0]
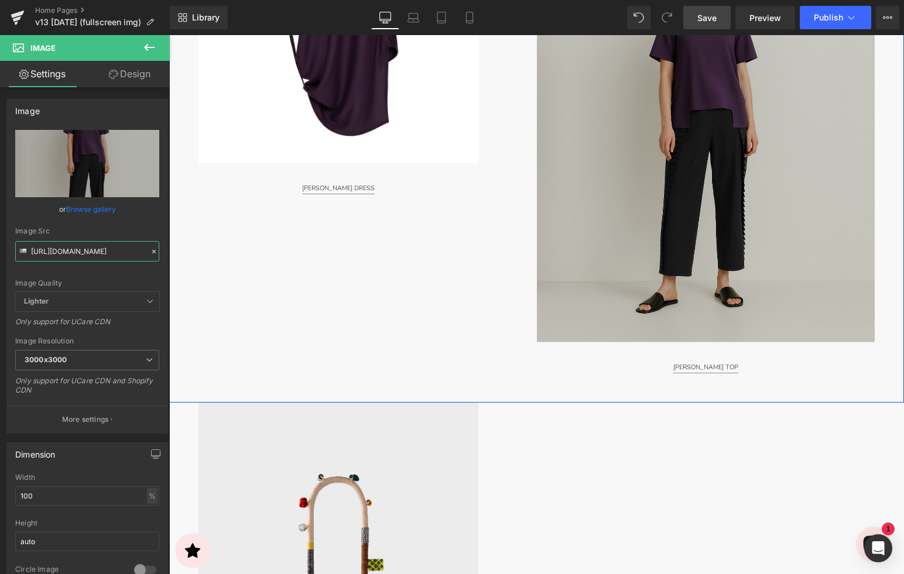
paste input ".jpg?v=1758245223"
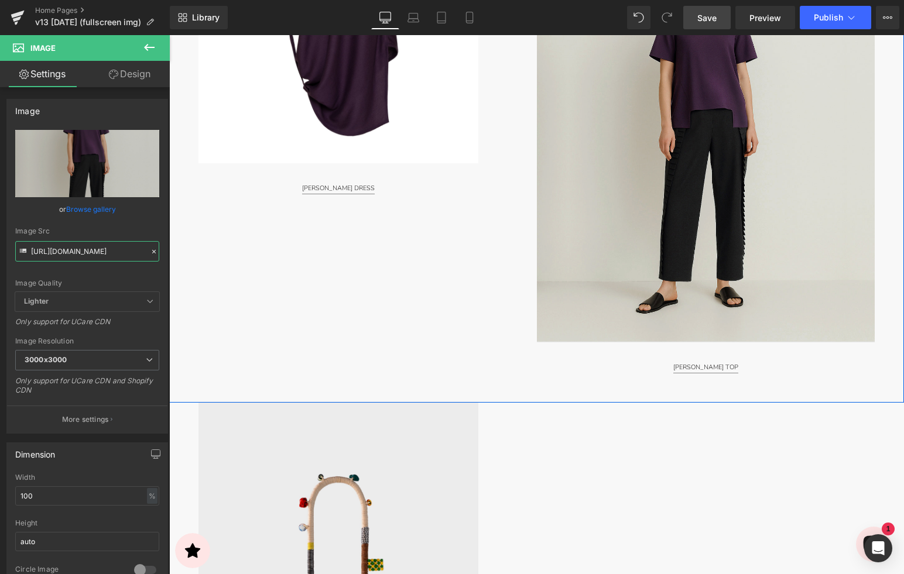
type input "https://cdn.shopify.com/s/files/1/2424/8577/files/9771M-4x5_1080x1350_EMAIL_300…"
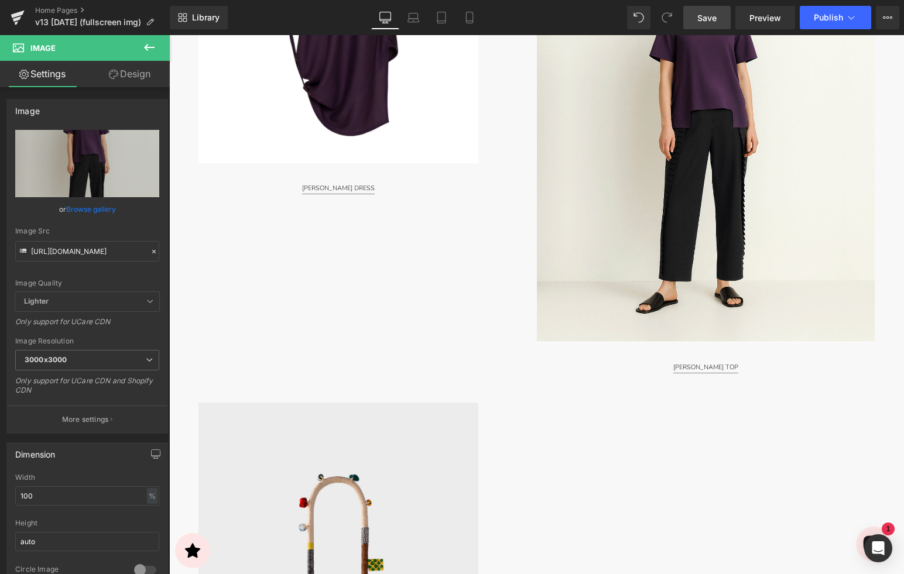
click at [713, 23] on link "Save" at bounding box center [706, 17] width 47 height 23
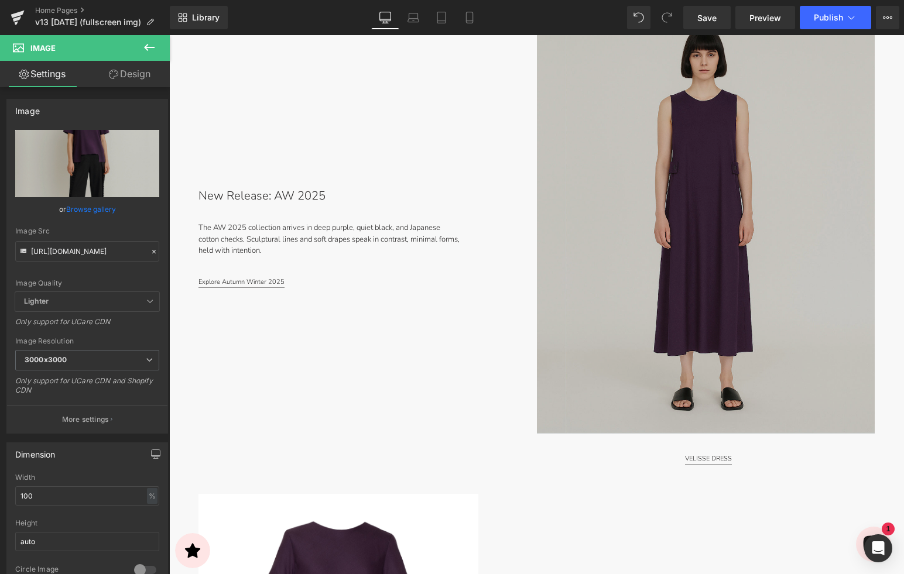
scroll to position [568, 0]
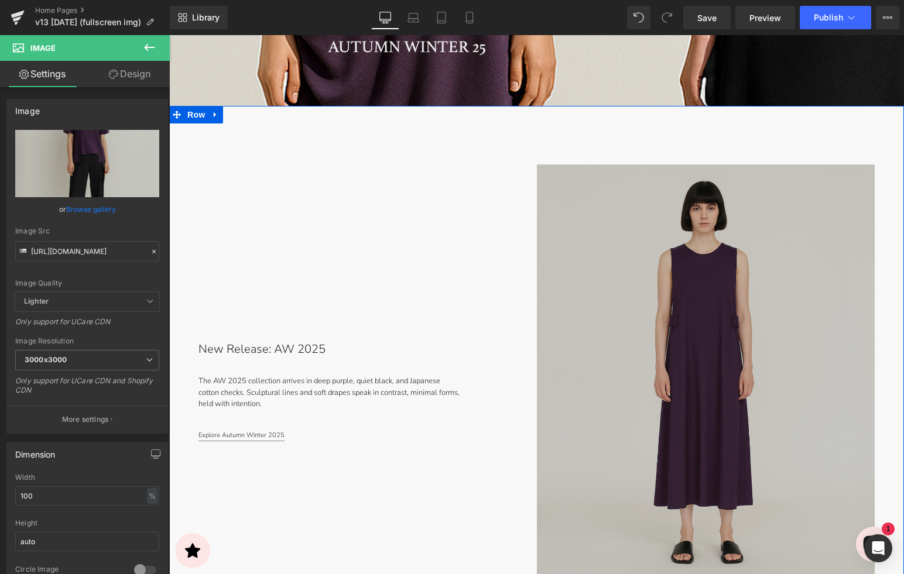
click at [673, 282] on img at bounding box center [706, 375] width 338 height 423
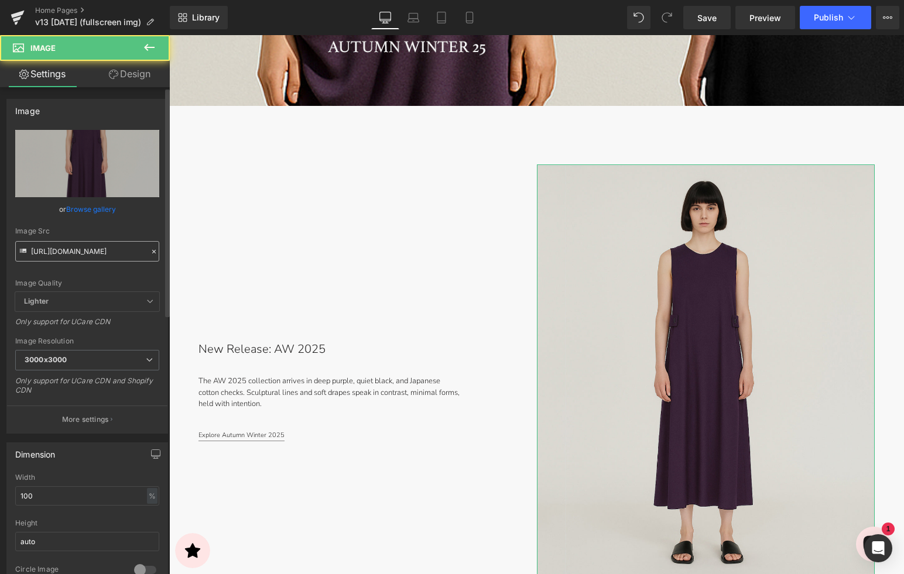
click at [59, 248] on input "https://cdn.shopify.com/s/files/1/2424/8577/files/9728M-4x5_1080x1350_EMAIL_300…" at bounding box center [87, 251] width 144 height 20
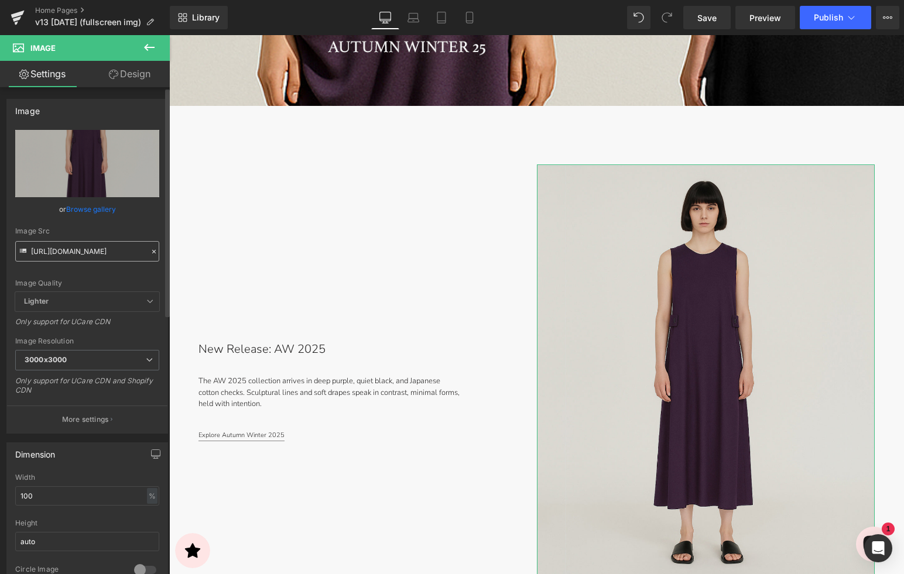
click at [58, 248] on input "https://cdn.shopify.com/s/files/1/2424/8577/files/9728M-4x5_1080x1350_EMAIL_300…" at bounding box center [87, 251] width 144 height 20
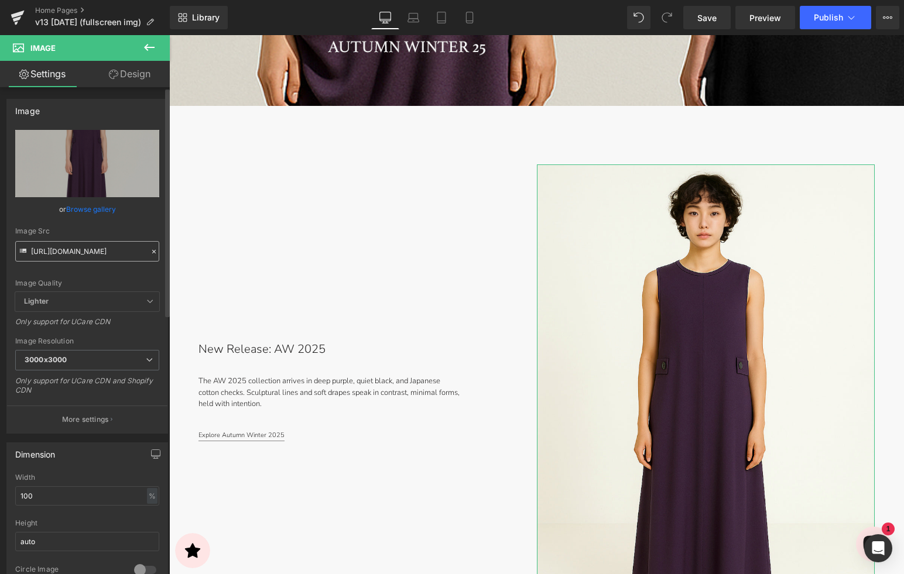
type input "https://cdn.shopify.com/s/files/1/2424/8577/files/DSC09728M-4x5_1080x1350_EMAIL…"
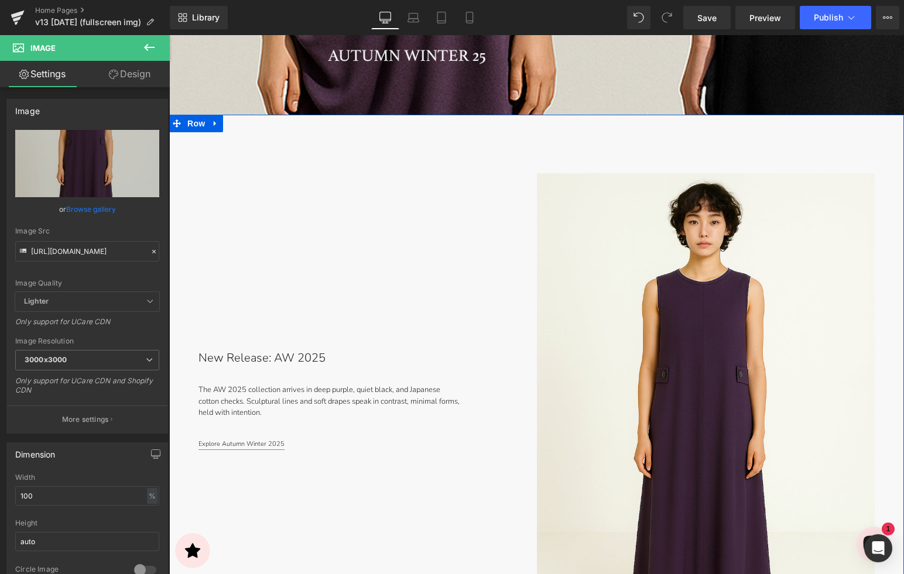
scroll to position [527, 0]
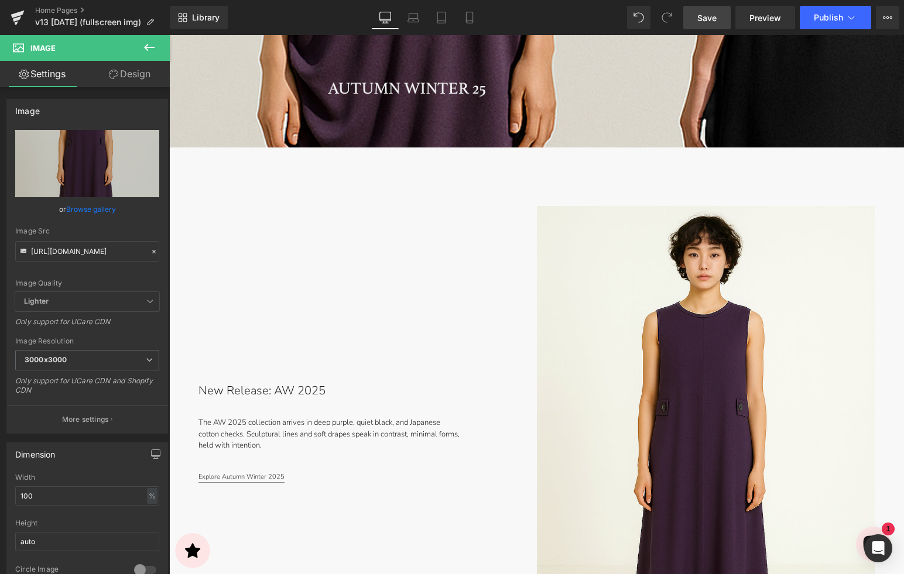
click at [702, 18] on span "Save" at bounding box center [706, 18] width 19 height 12
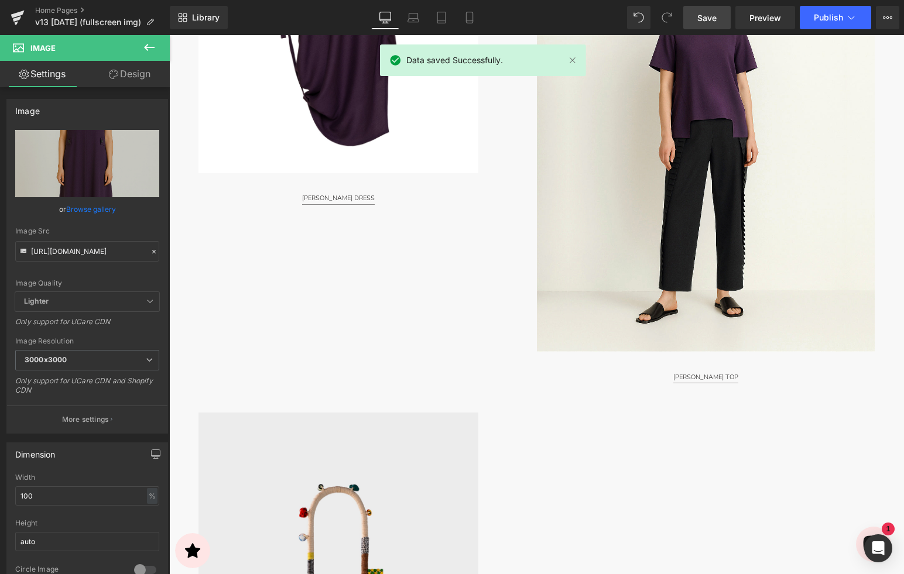
scroll to position [1553, 0]
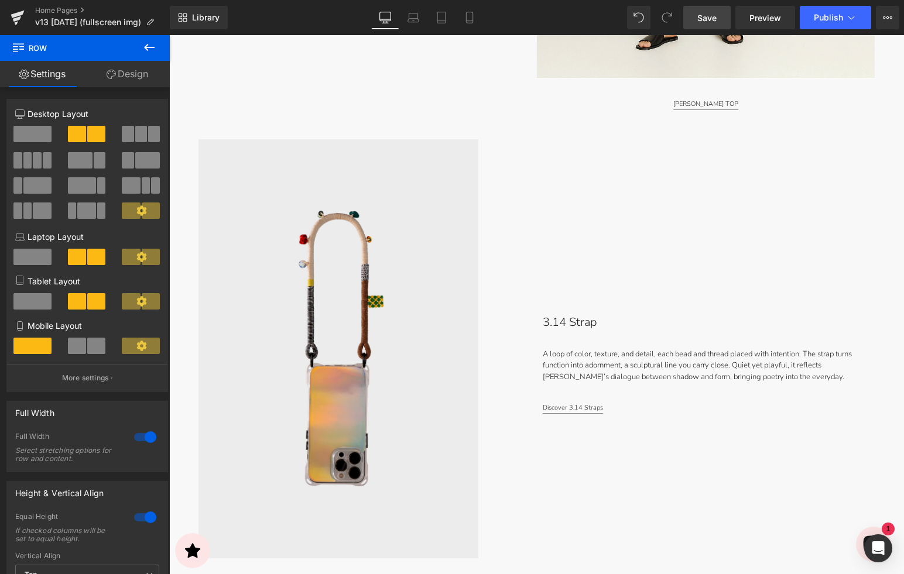
scroll to position [1698, 0]
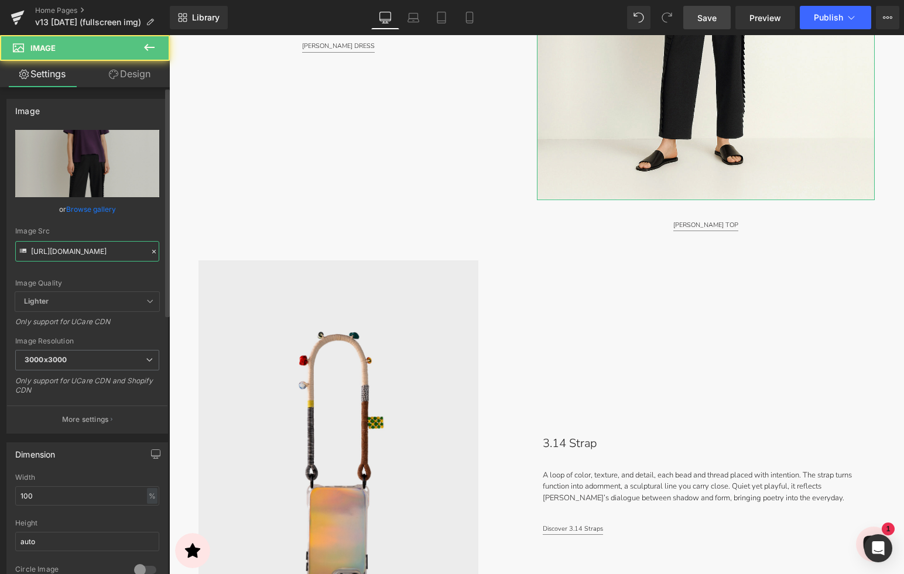
click at [81, 256] on input "https://cdn.shopify.com/s/files/1/2424/8577/files/9771M-4x5_1080x1350_EMAIL_300…" at bounding box center [87, 251] width 144 height 20
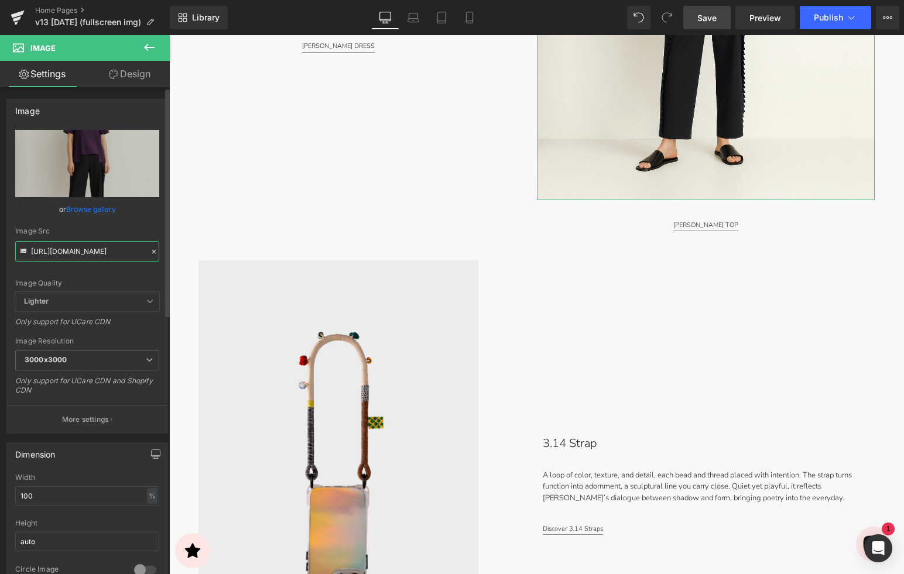
paste input "DSC09728M-4x5_1080x1350_EMAIL.jpg?v=1758246924"
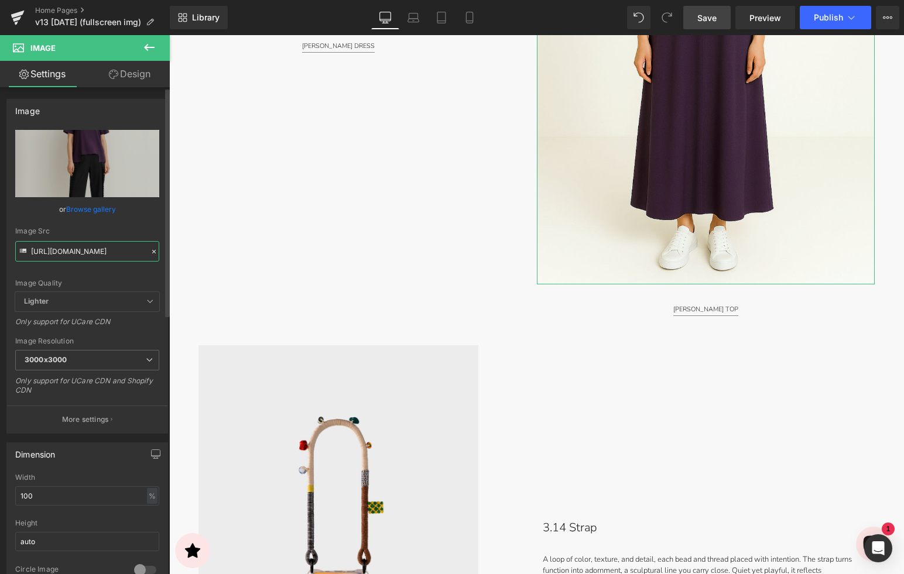
type input "https://cdn.shopify.com/s/files/1/2424/8577/files/DSC09728M-4x5_1080x1350_EMAIL…"
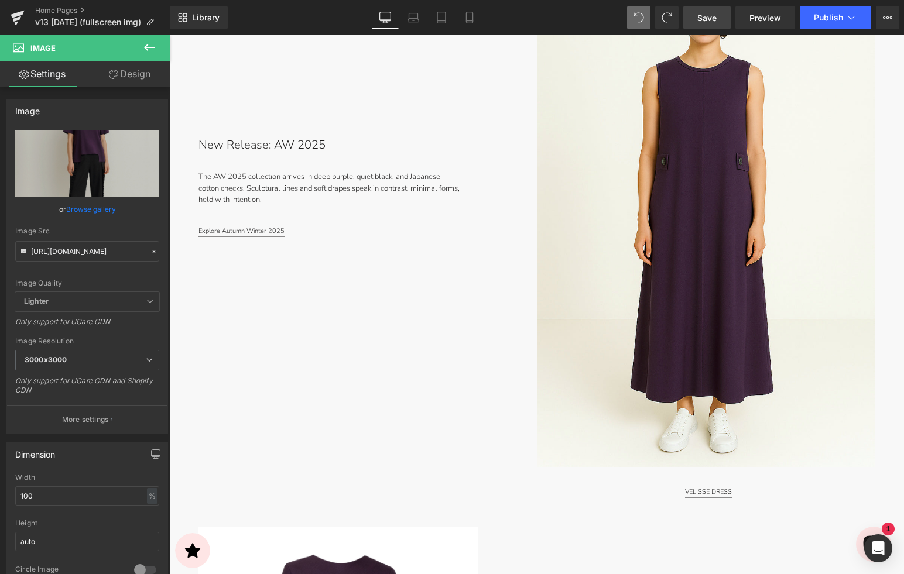
scroll to position [773, 0]
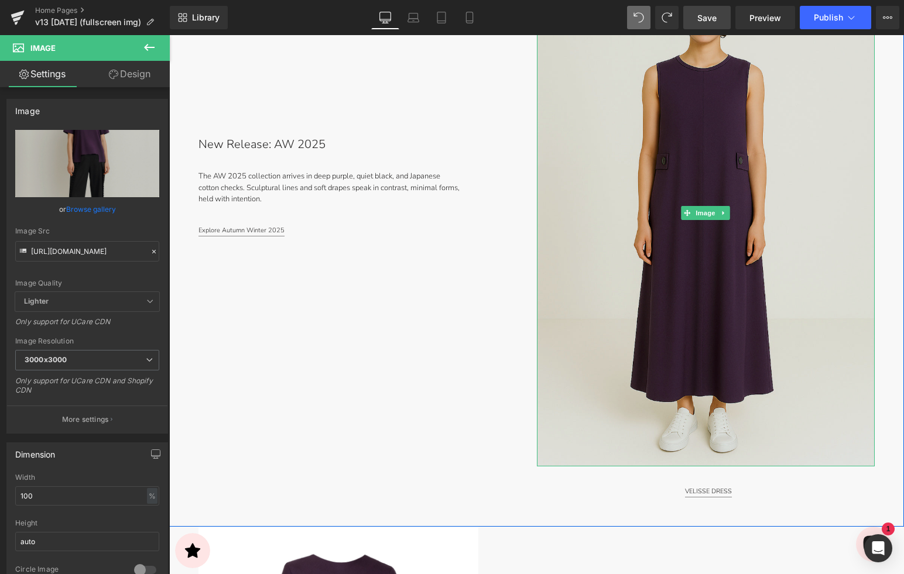
click at [683, 128] on img at bounding box center [706, 213] width 338 height 507
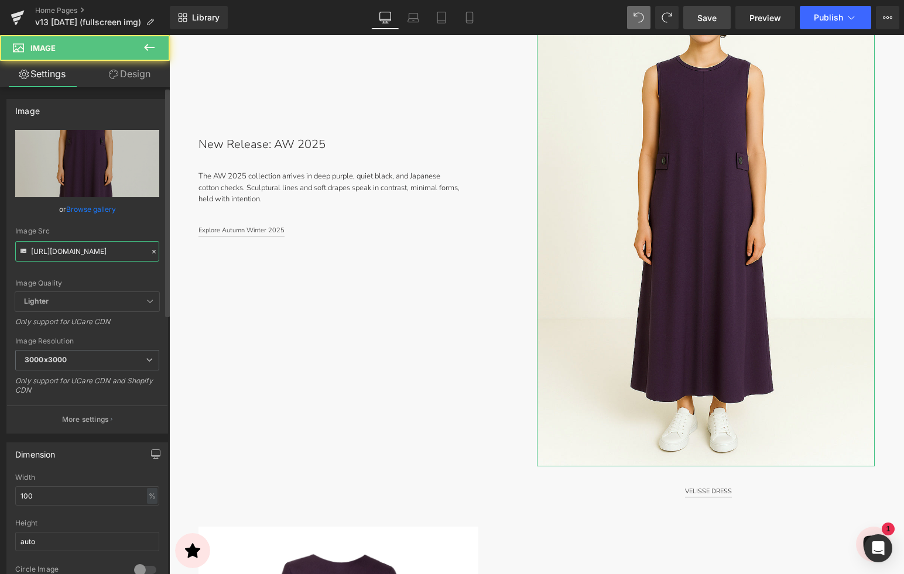
click at [79, 256] on input "https://cdn.shopify.com/s/files/1/2424/8577/files/DSC09728M-4x5_1080x1350_EMAIL…" at bounding box center [87, 251] width 144 height 20
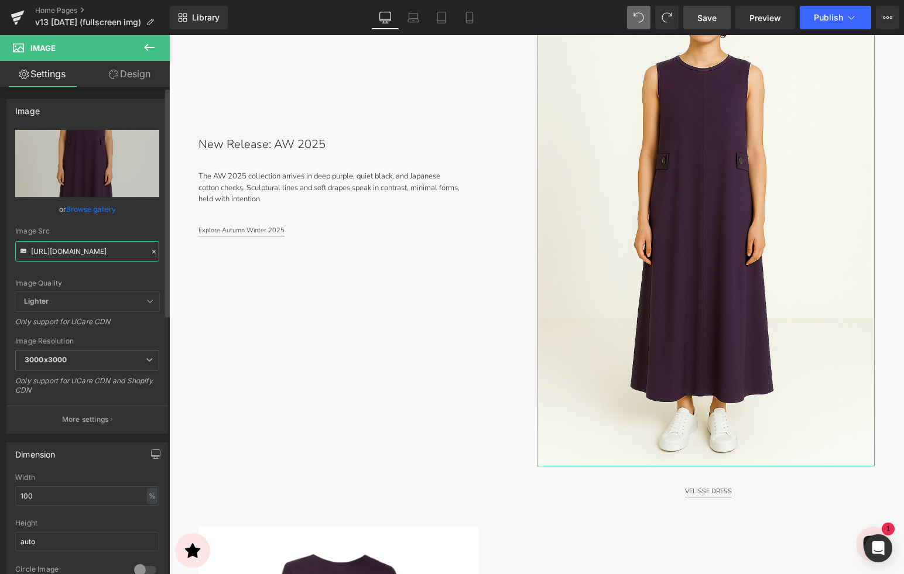
scroll to position [0, 245]
type input "https://cdn.shopify.com/s/files/1/2424/8577/files/DSC09728M-4x5_1080x1350_EMAIL…"
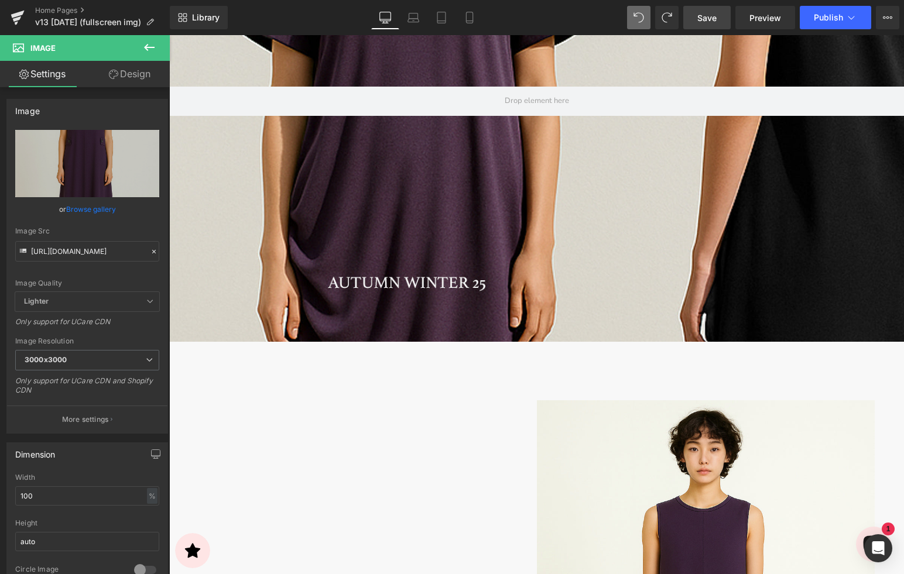
scroll to position [330, 0]
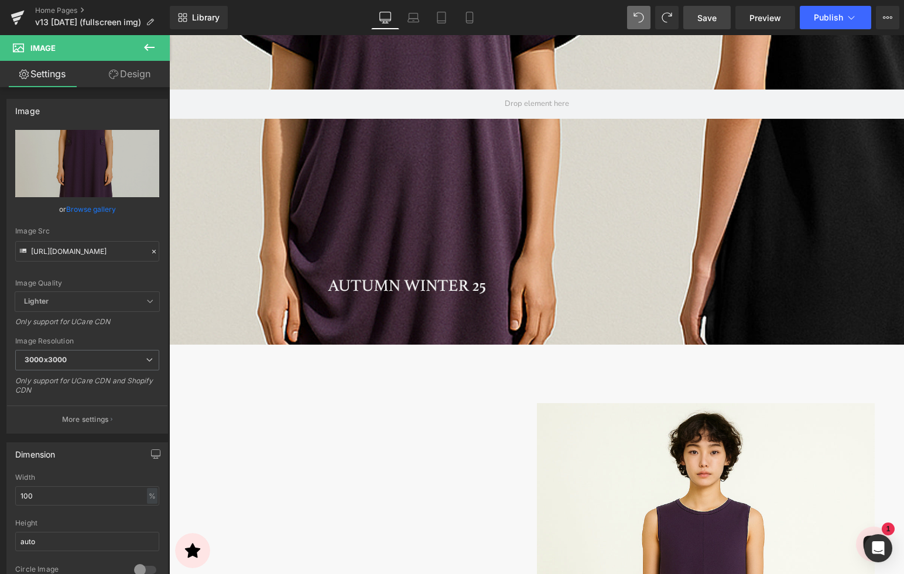
click at [705, 18] on span "Save" at bounding box center [706, 18] width 19 height 12
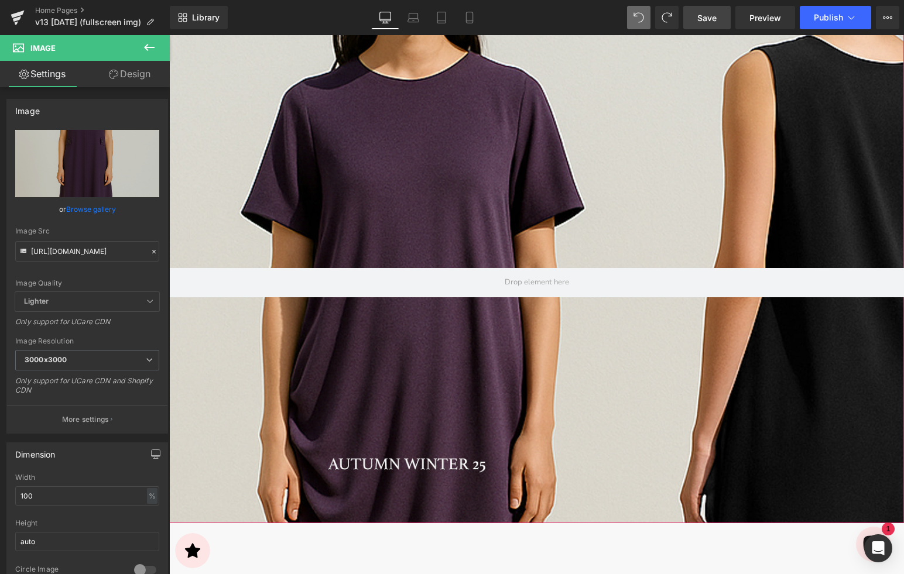
scroll to position [135, 0]
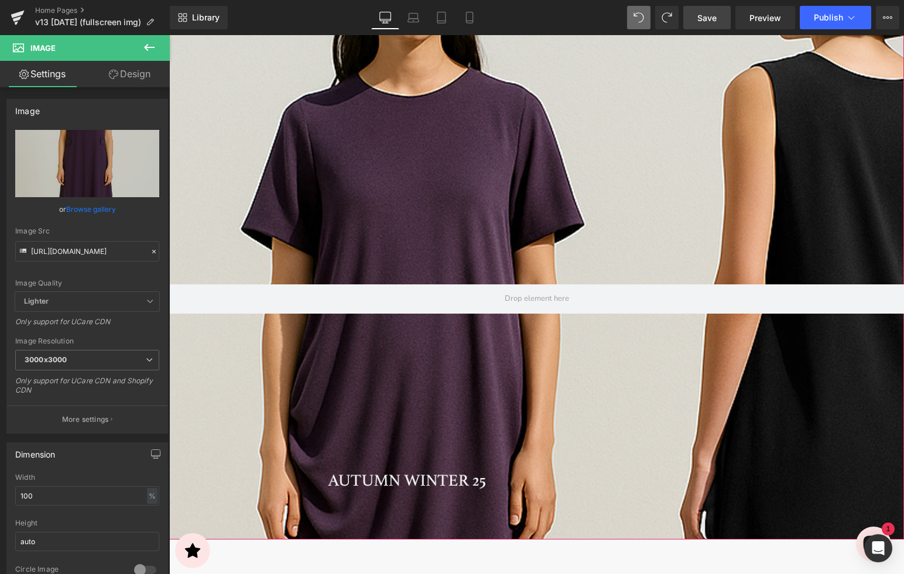
click at [337, 241] on div at bounding box center [536, 270] width 735 height 539
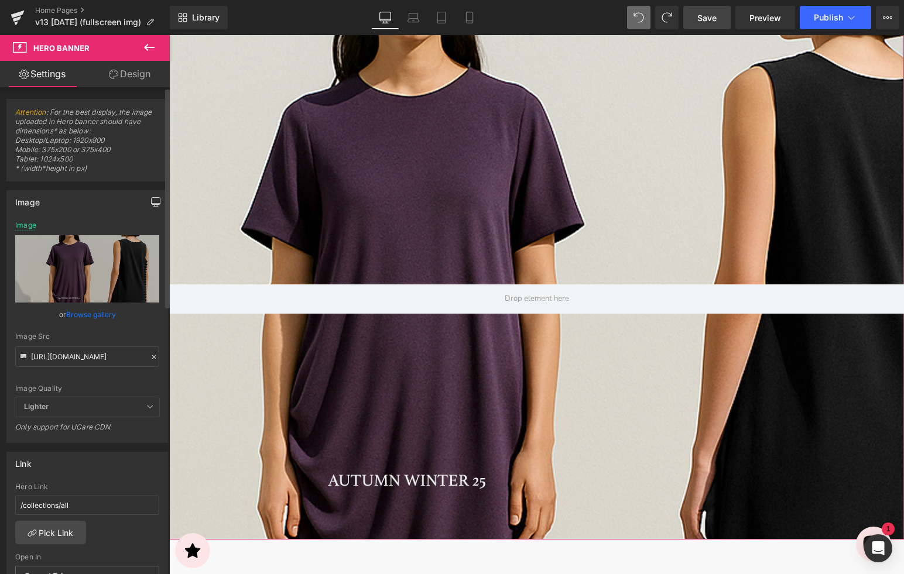
click at [153, 205] on icon "button" at bounding box center [155, 201] width 9 height 9
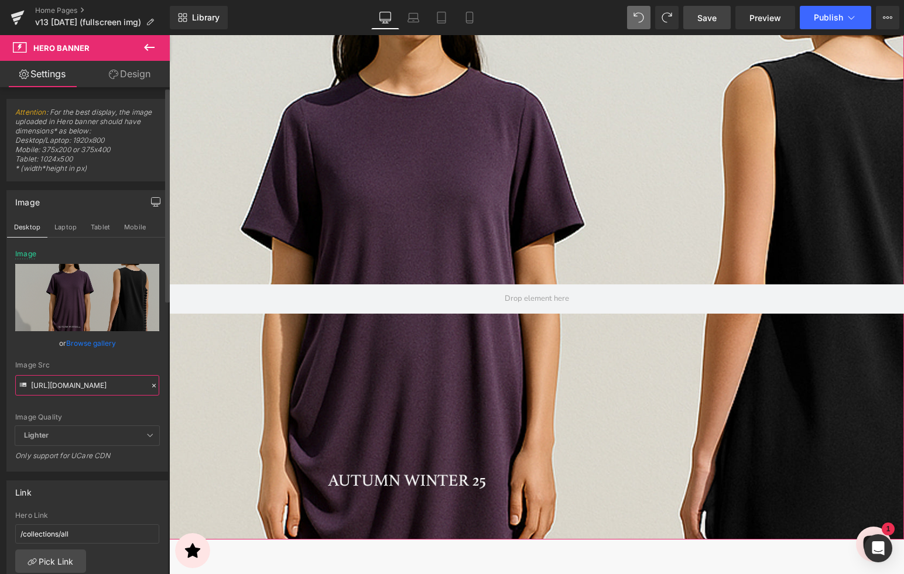
click at [108, 388] on input "https://cdn.shopify.com/s/files/1/2424/8577/files/16SEP-DESKTOP-1920X1000_999c2…" at bounding box center [87, 385] width 144 height 20
paste input ".jpg?v=175824786"
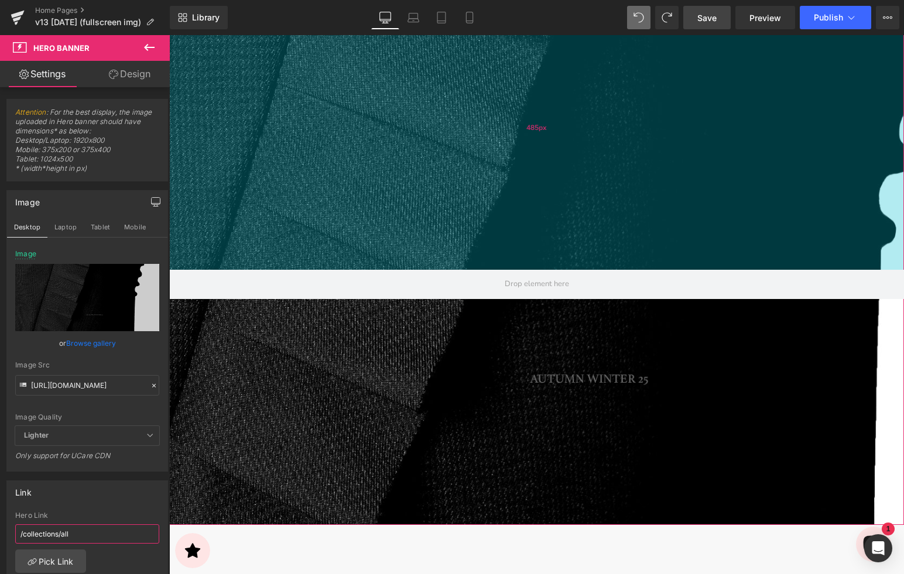
scroll to position [151, 0]
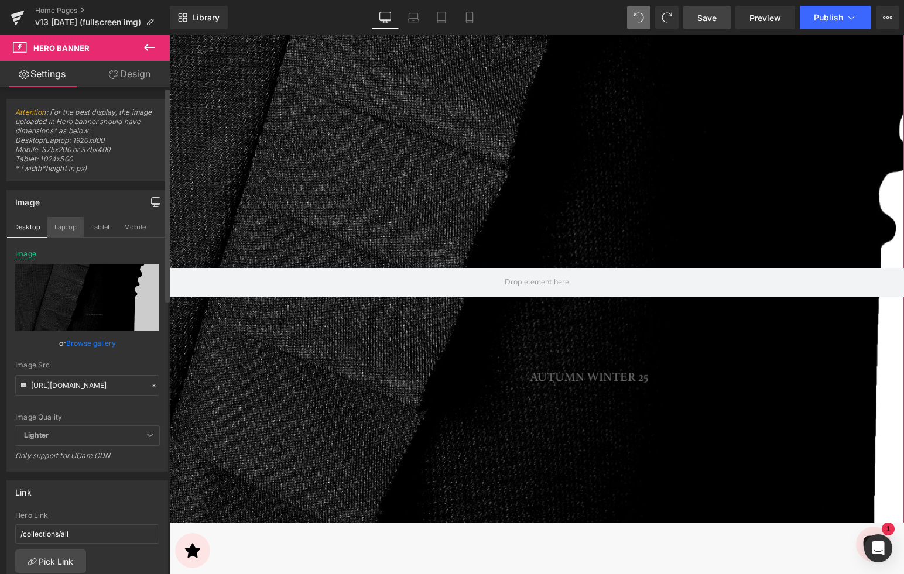
click at [70, 230] on button "Laptop" at bounding box center [65, 227] width 36 height 20
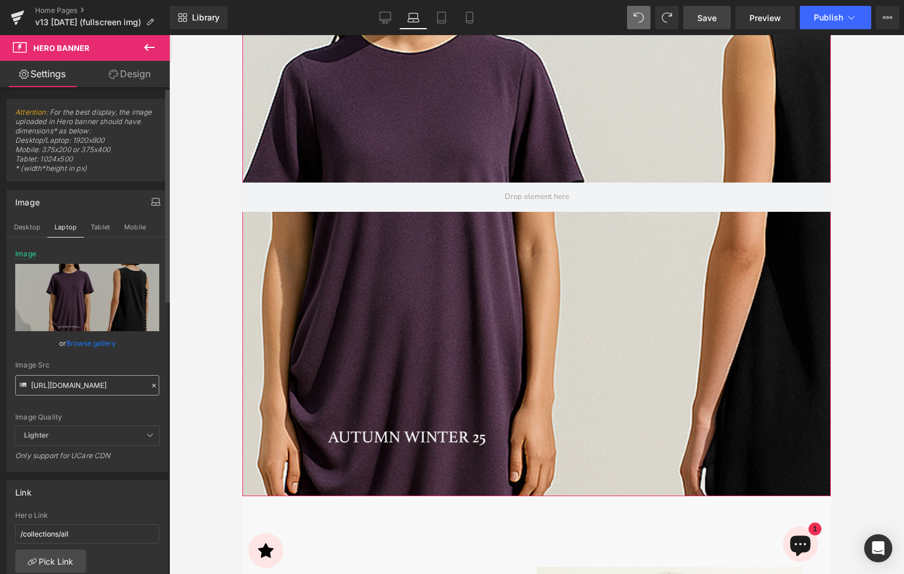
scroll to position [0, 0]
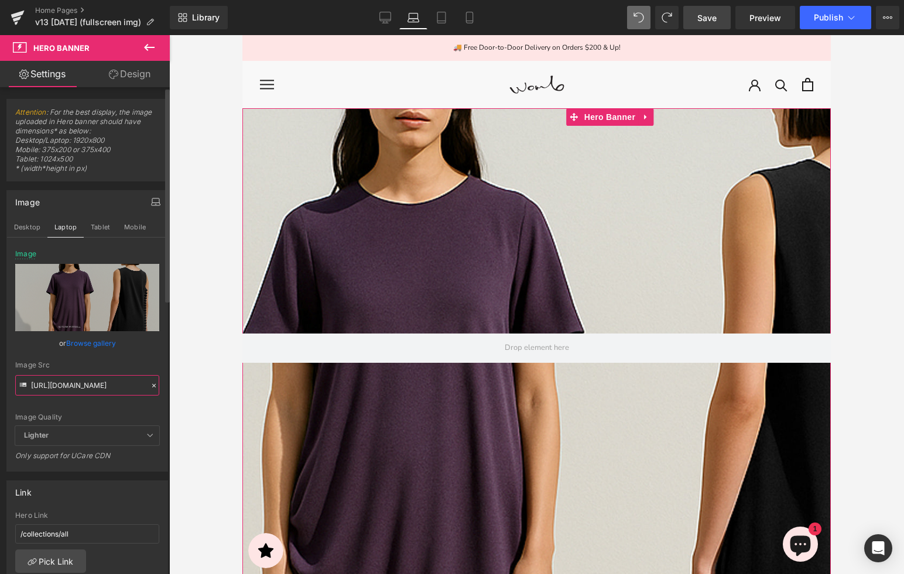
click at [84, 385] on input "[URL][DOMAIN_NAME]" at bounding box center [87, 385] width 144 height 20
paste input ".jpg?v=175824786"
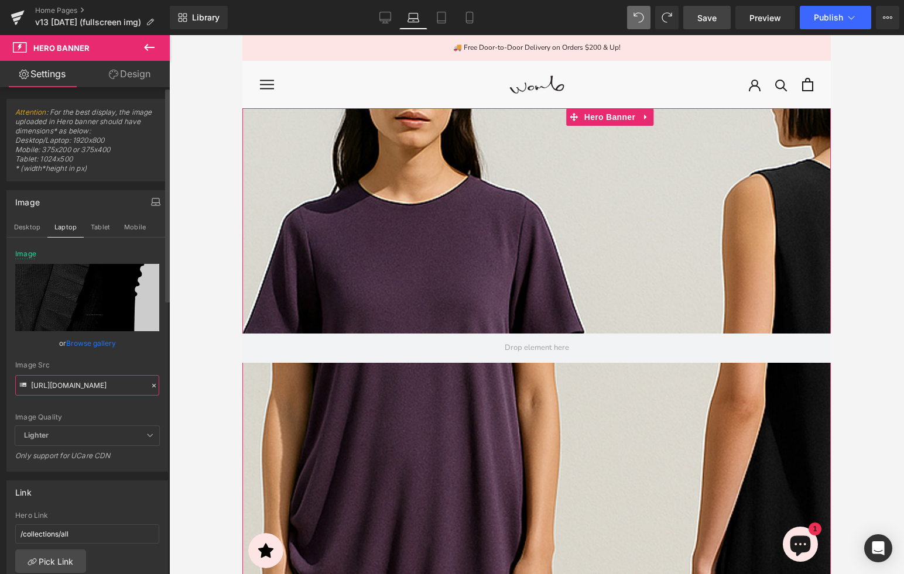
type input "[URL][DOMAIN_NAME]"
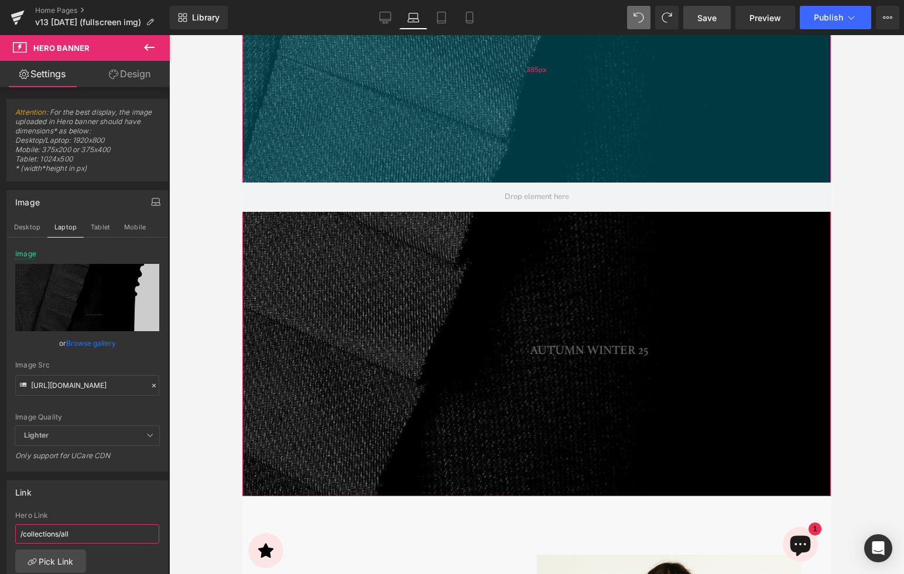
scroll to position [201, 0]
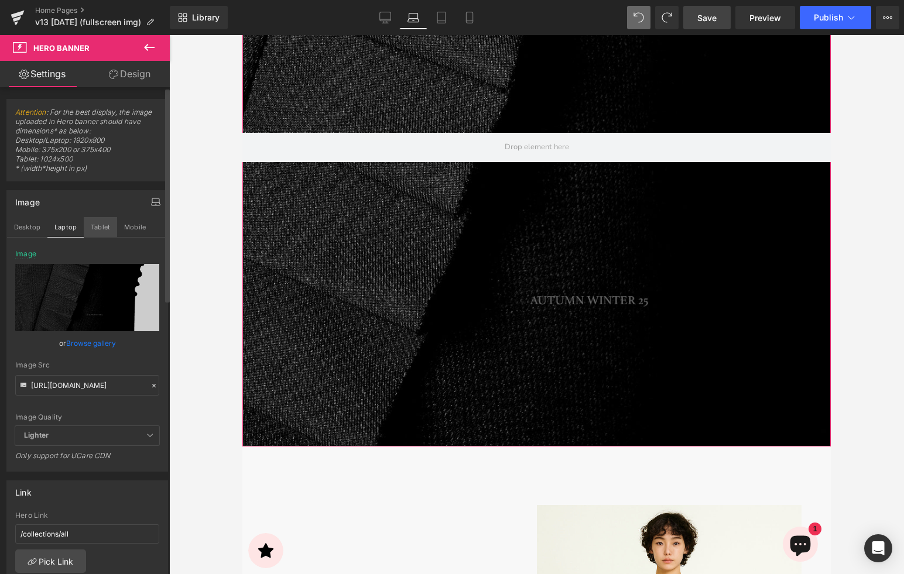
click at [98, 229] on button "Tablet" at bounding box center [100, 227] width 33 height 20
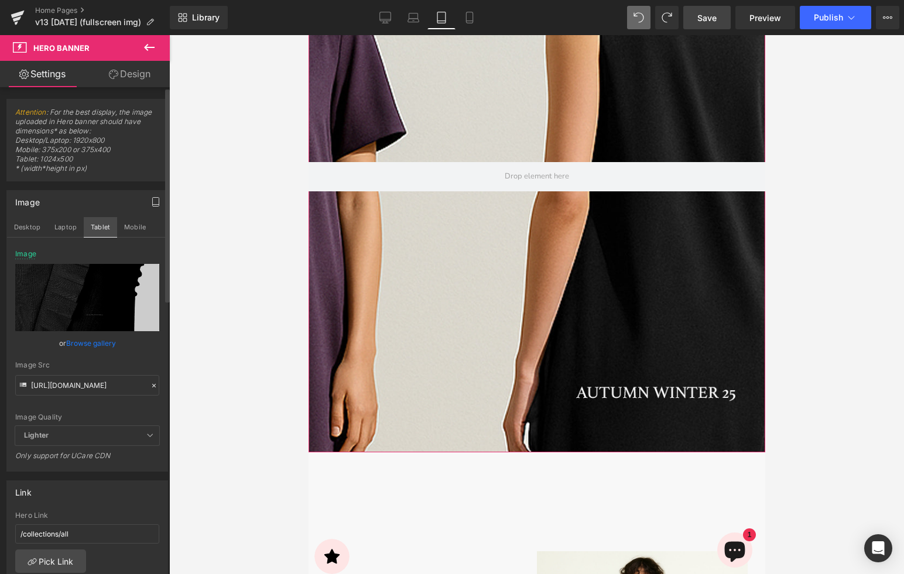
scroll to position [0, 0]
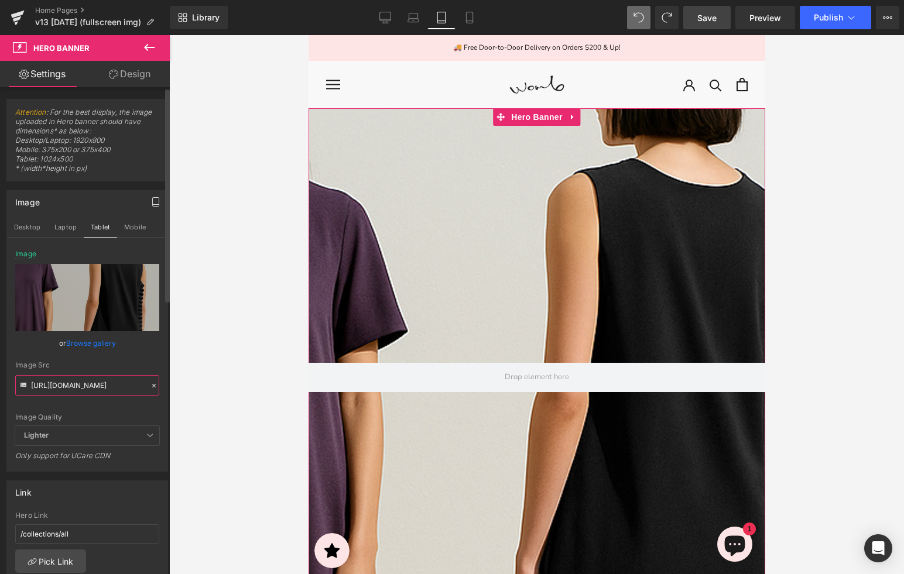
click at [85, 389] on input "[URL][DOMAIN_NAME]" at bounding box center [87, 385] width 144 height 20
paste input "247872"
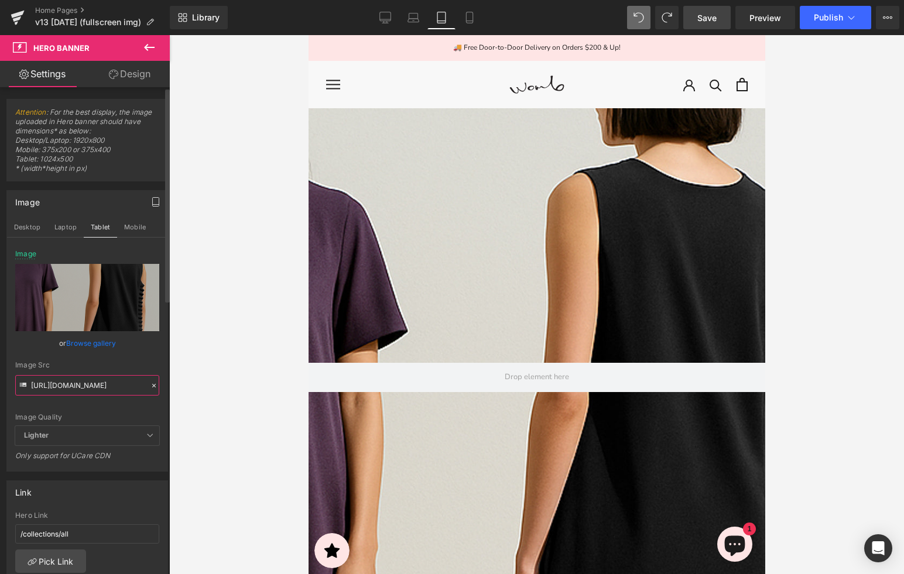
type input "[URL][DOMAIN_NAME]"
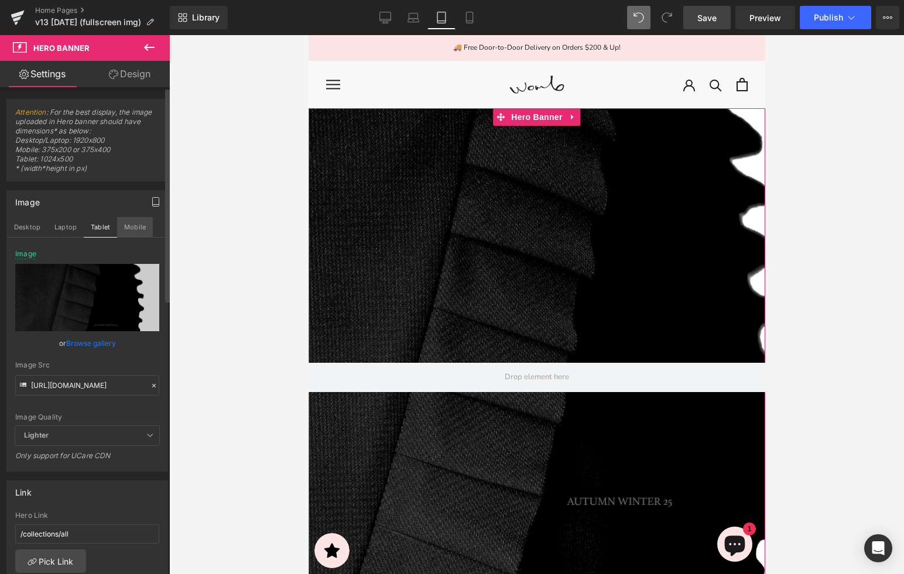
click at [131, 232] on button "Mobile" at bounding box center [135, 227] width 36 height 20
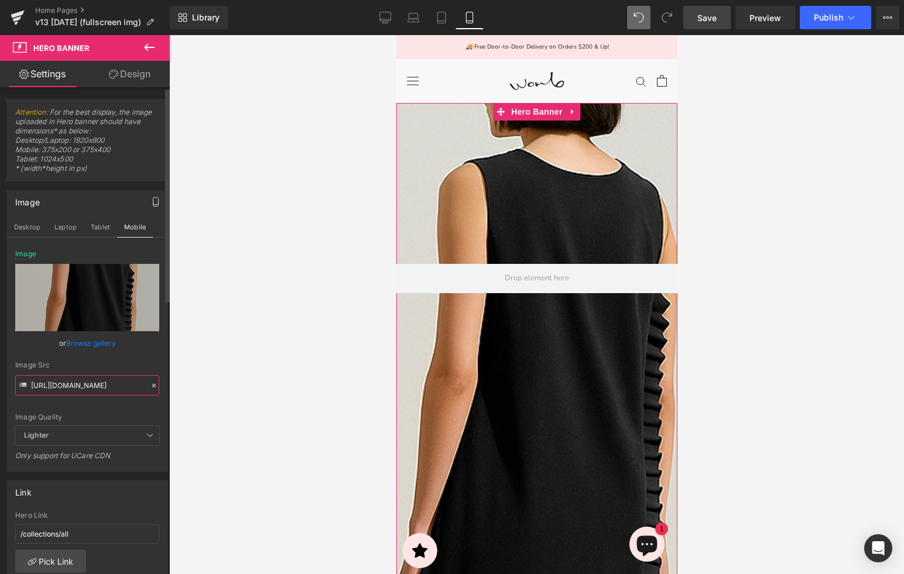
click at [94, 379] on input "[URL][DOMAIN_NAME]" at bounding box center [87, 385] width 144 height 20
paste input "247876"
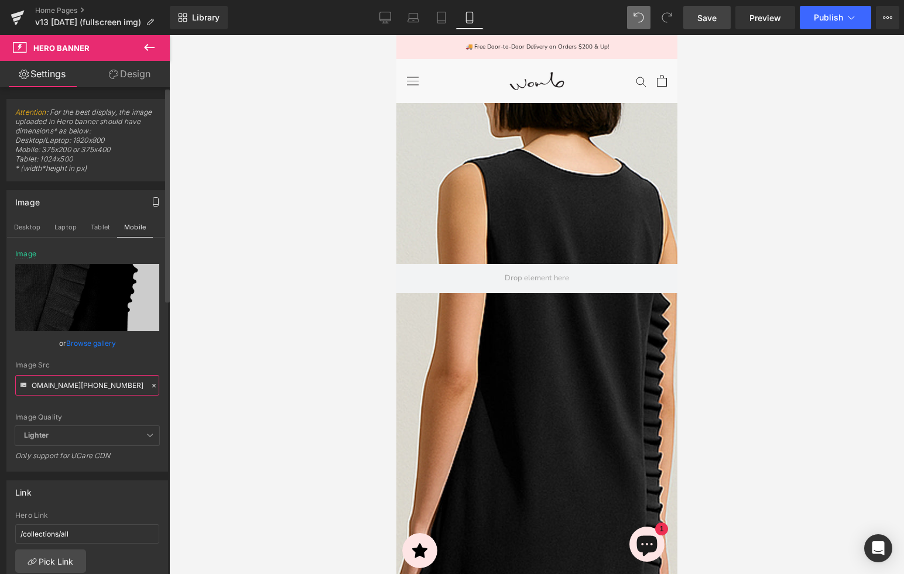
type input "https://cdn.shopify.com/s/files/1/2424/8577/files/16SEP-MOBILE-750X1000.jpg?v=1…"
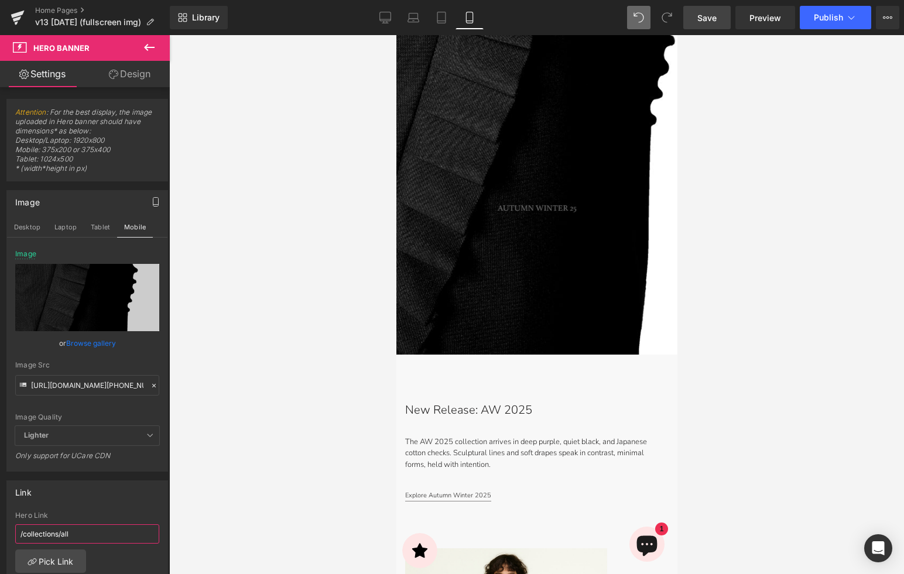
scroll to position [290, 0]
click at [701, 17] on span "Save" at bounding box center [706, 18] width 19 height 12
click at [712, 20] on span "Save" at bounding box center [706, 18] width 19 height 12
drag, startPoint x: 437, startPoint y: 16, endPoint x: 471, endPoint y: 46, distance: 44.8
click at [438, 16] on icon at bounding box center [441, 17] width 8 height 11
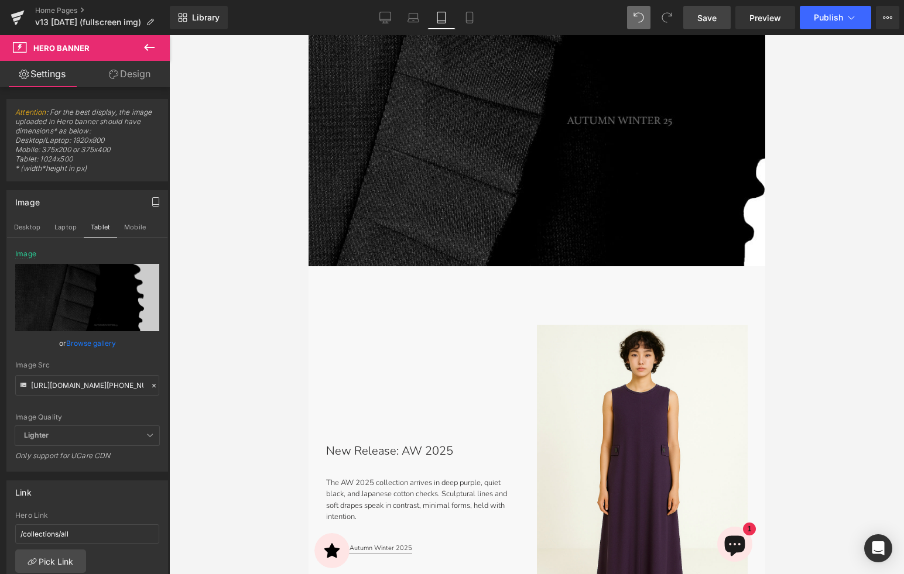
scroll to position [394, 0]
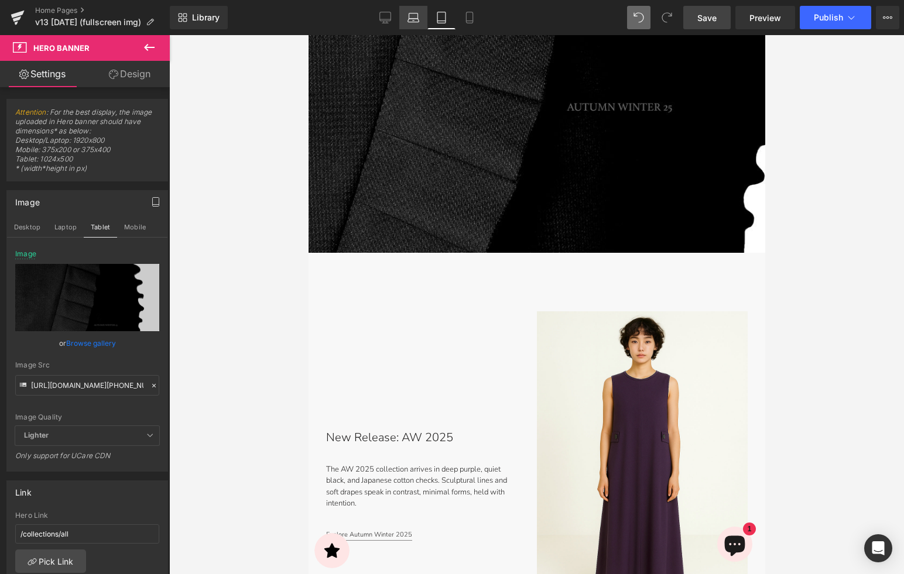
click at [420, 18] on link "Laptop" at bounding box center [413, 17] width 28 height 23
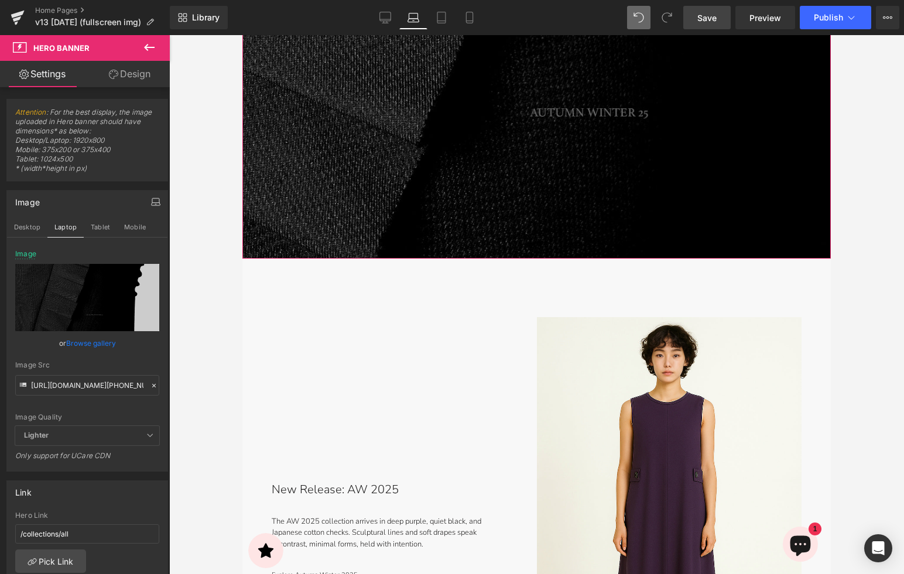
scroll to position [390, 0]
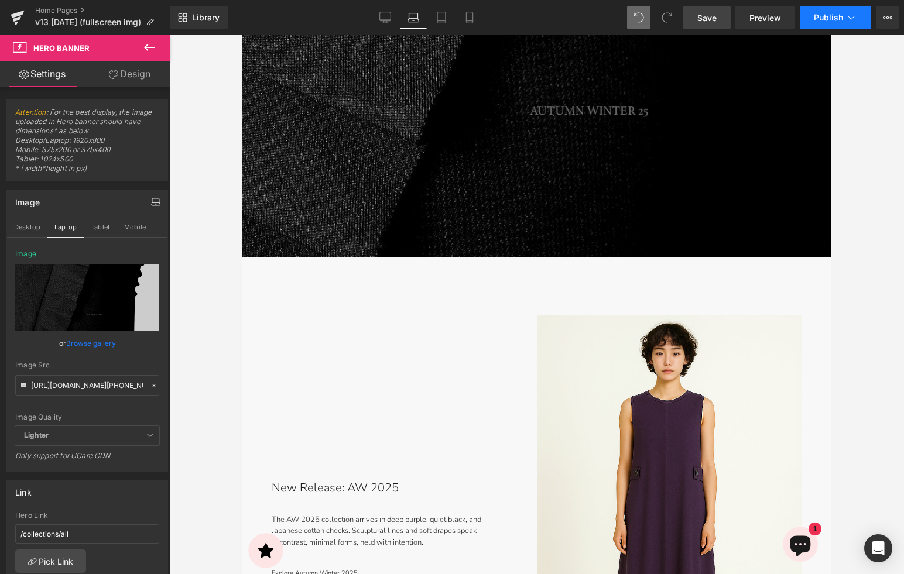
click at [849, 19] on icon at bounding box center [851, 18] width 12 height 12
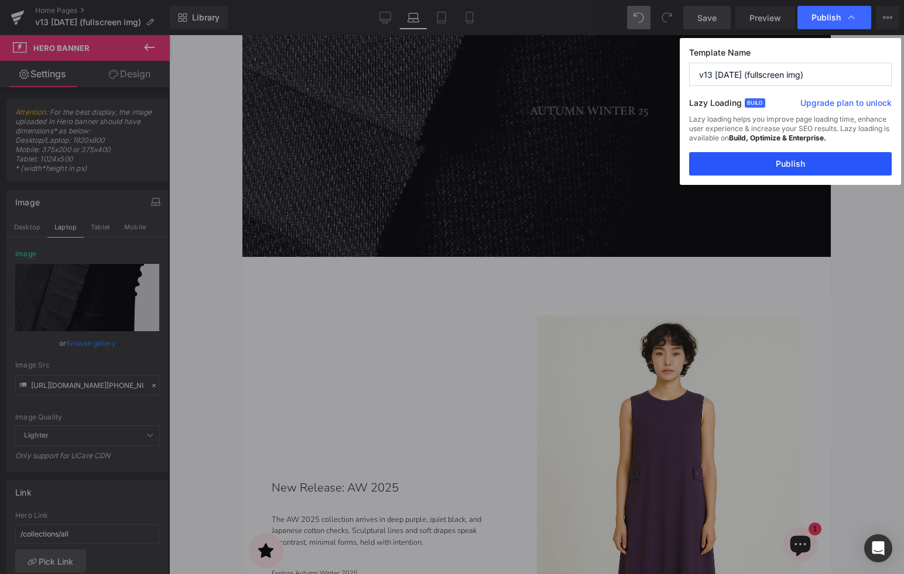
click at [801, 164] on button "Publish" at bounding box center [790, 163] width 203 height 23
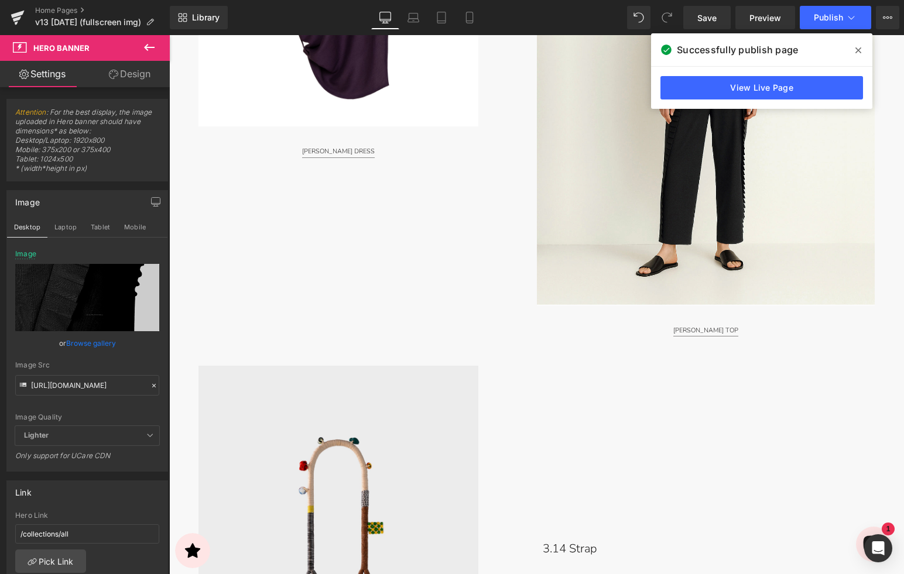
scroll to position [1595, 0]
